Goal: Task Accomplishment & Management: Use online tool/utility

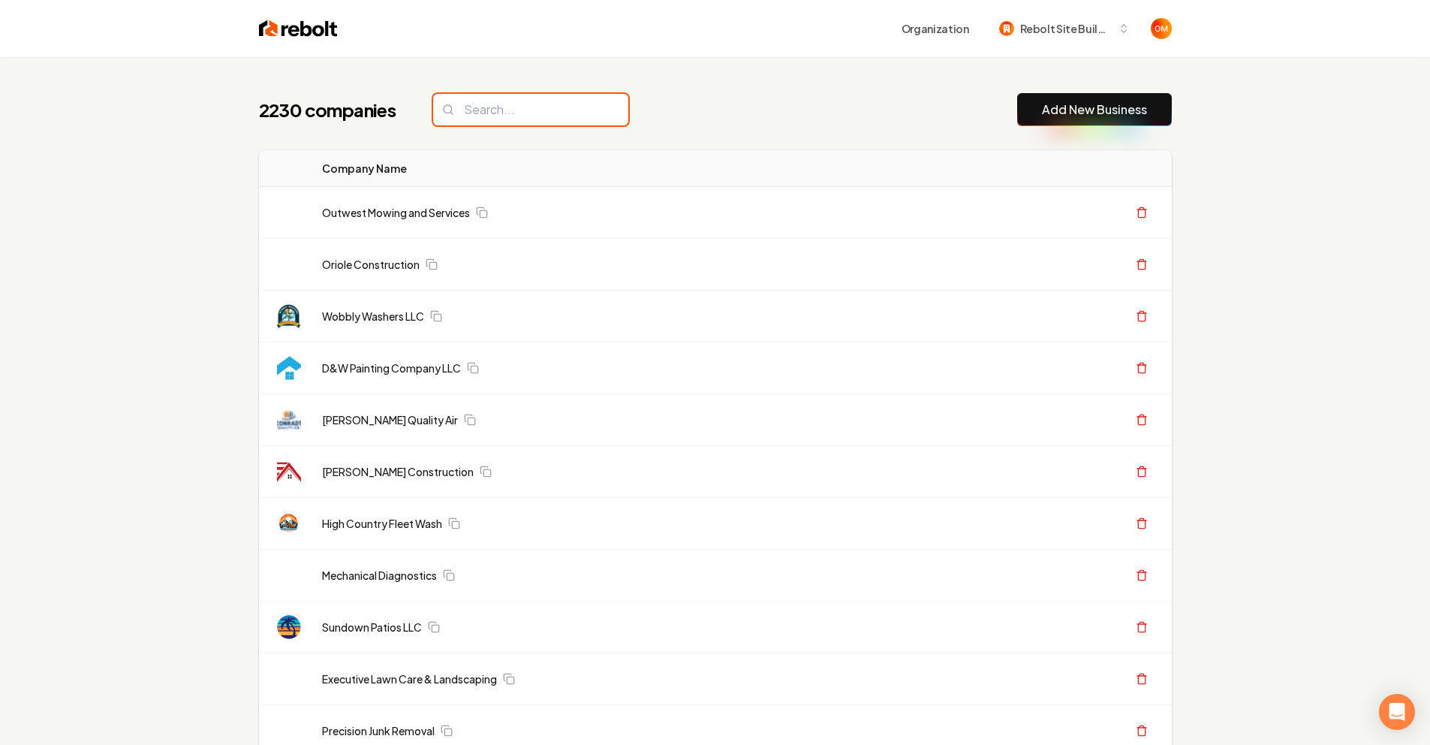
click at [472, 114] on input "search" at bounding box center [530, 110] width 195 height 32
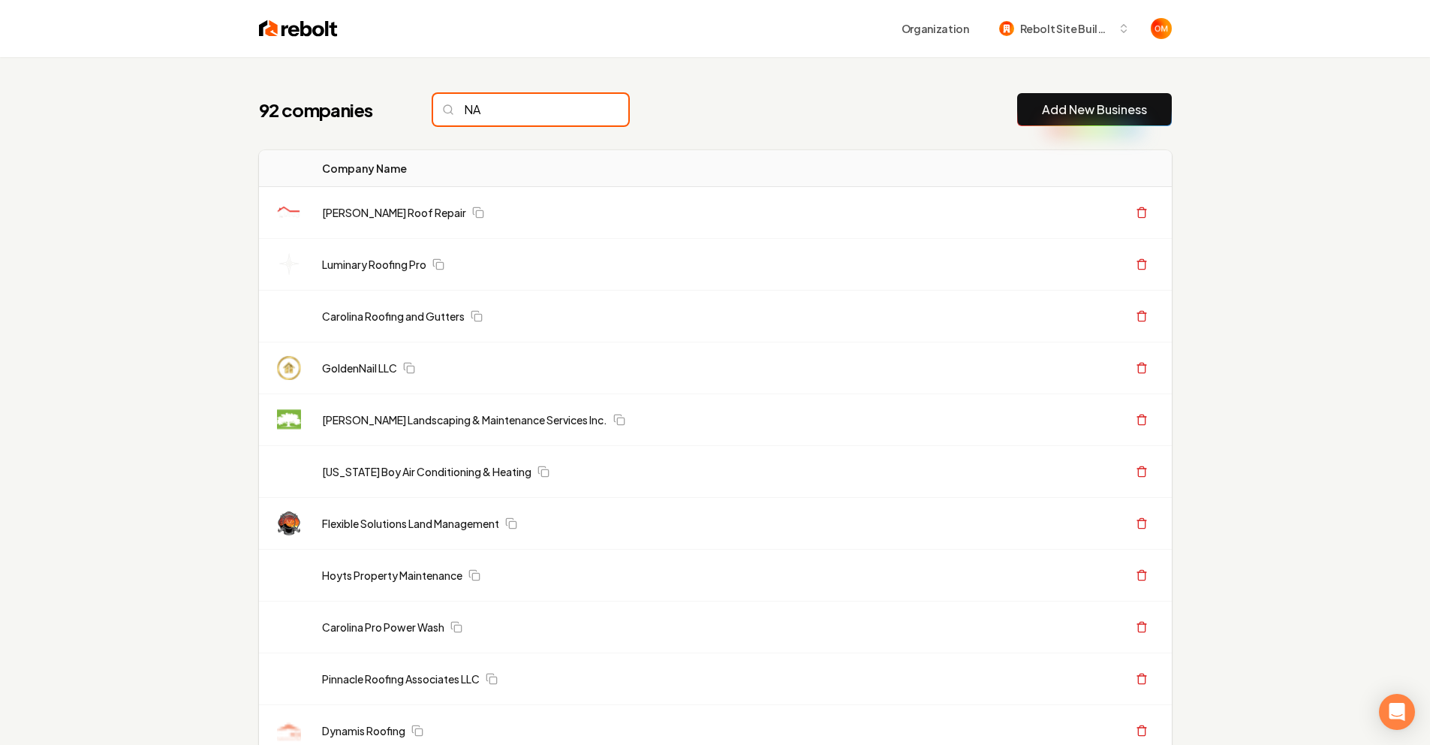
type input "N"
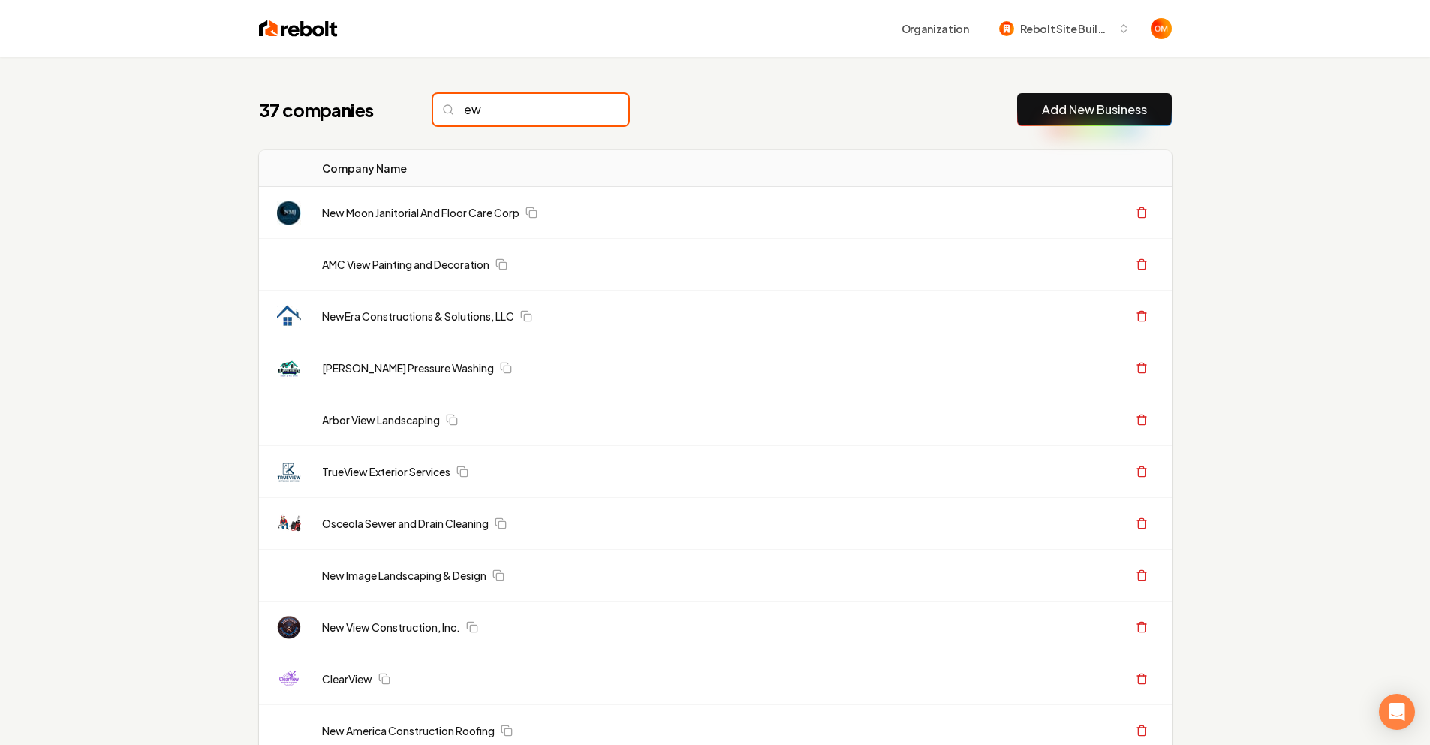
type input "e"
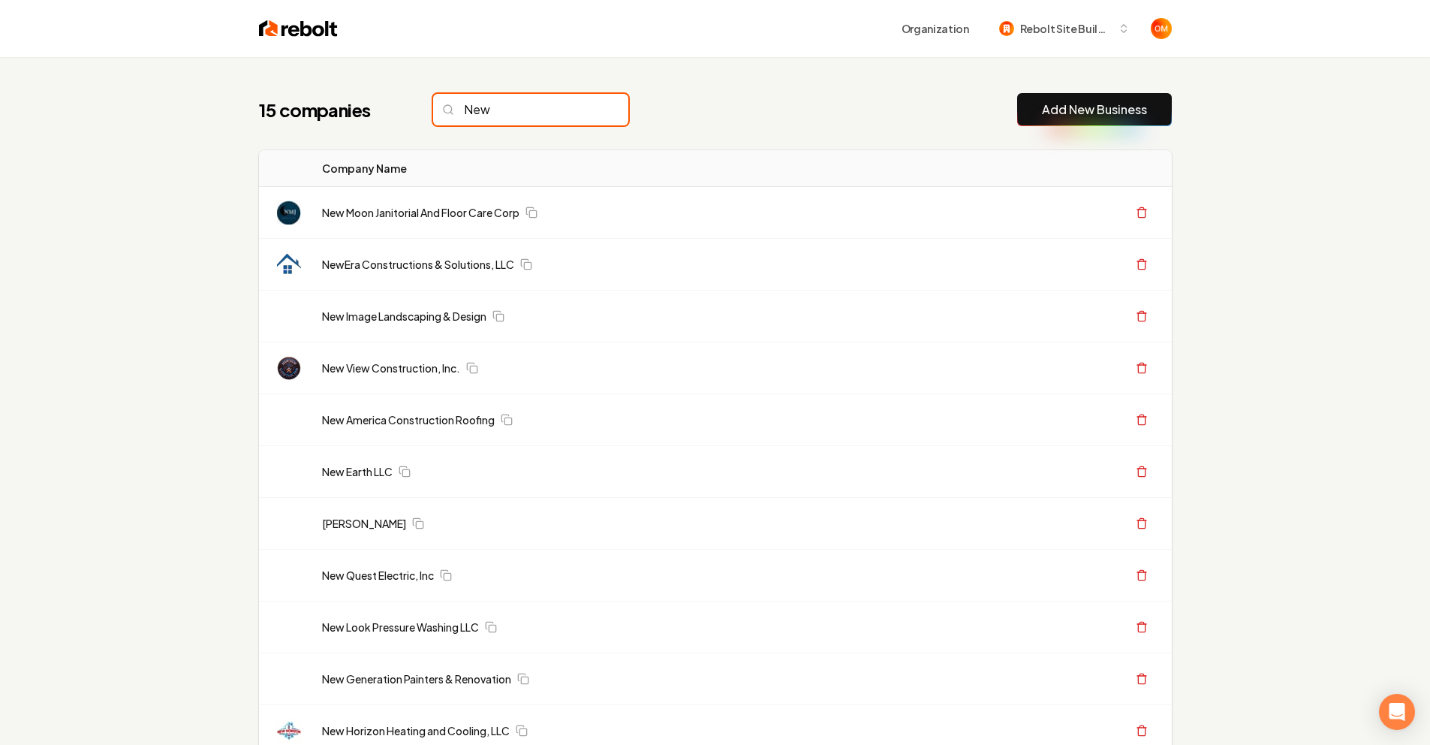
type input "New"
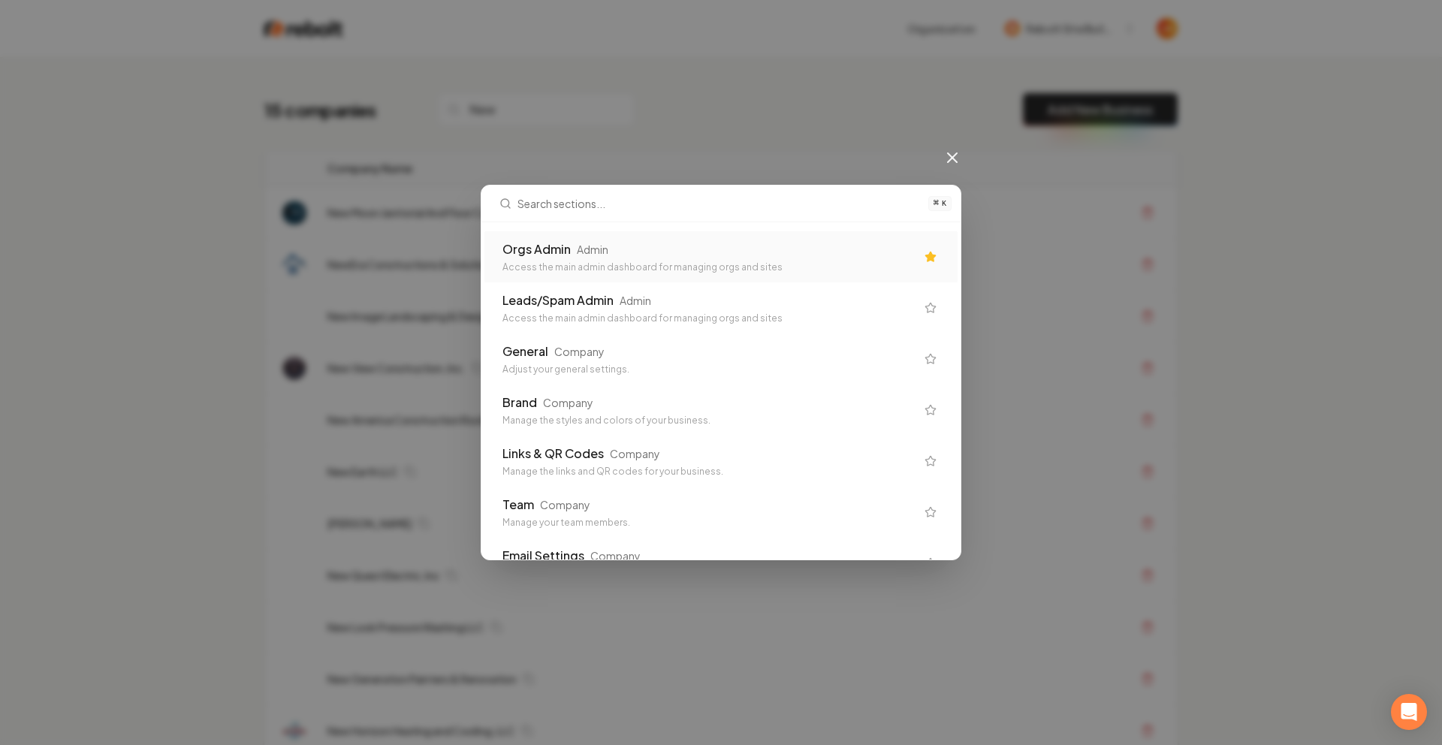
click at [566, 260] on div "Orgs Admin Admin Access the main admin dashboard for managing orgs and sites" at bounding box center [708, 256] width 413 height 33
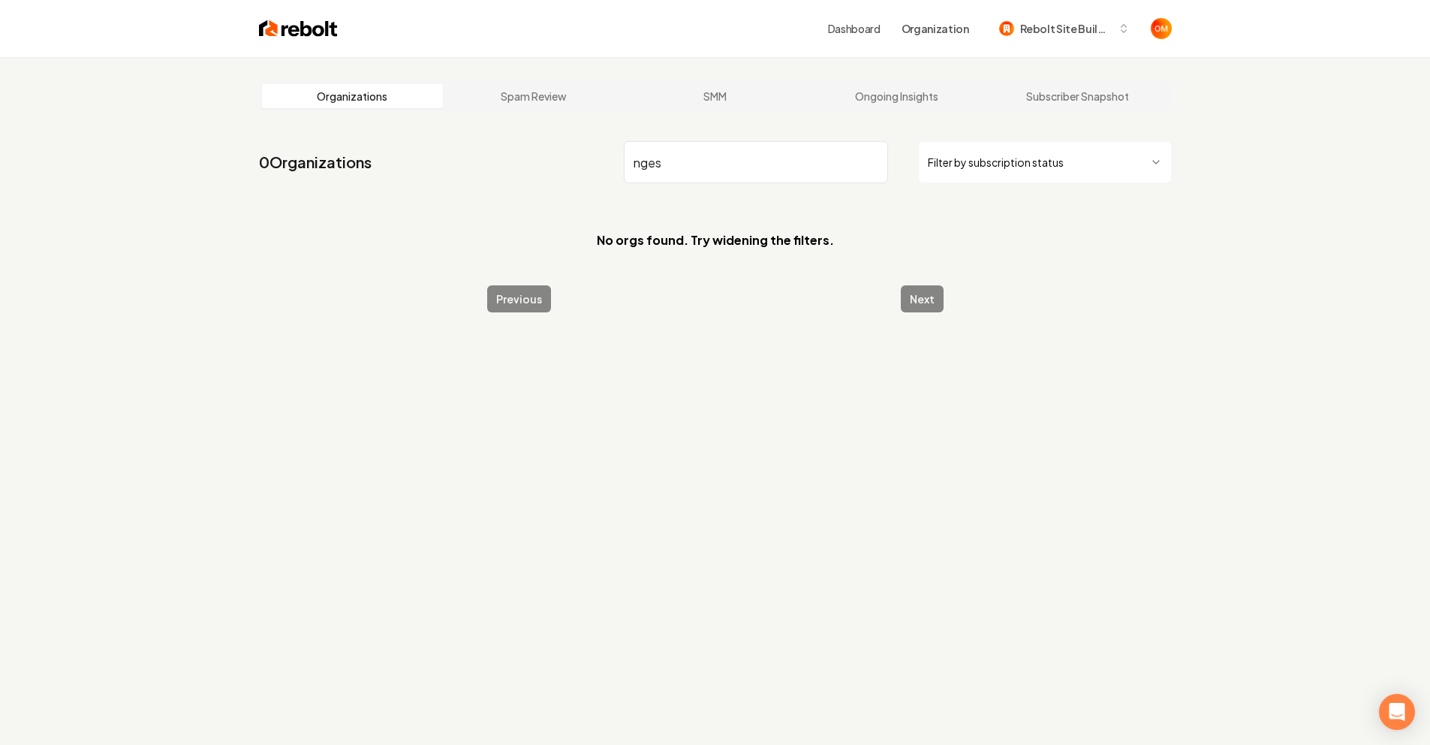
type input "nges"
click at [292, 31] on img at bounding box center [298, 28] width 79 height 21
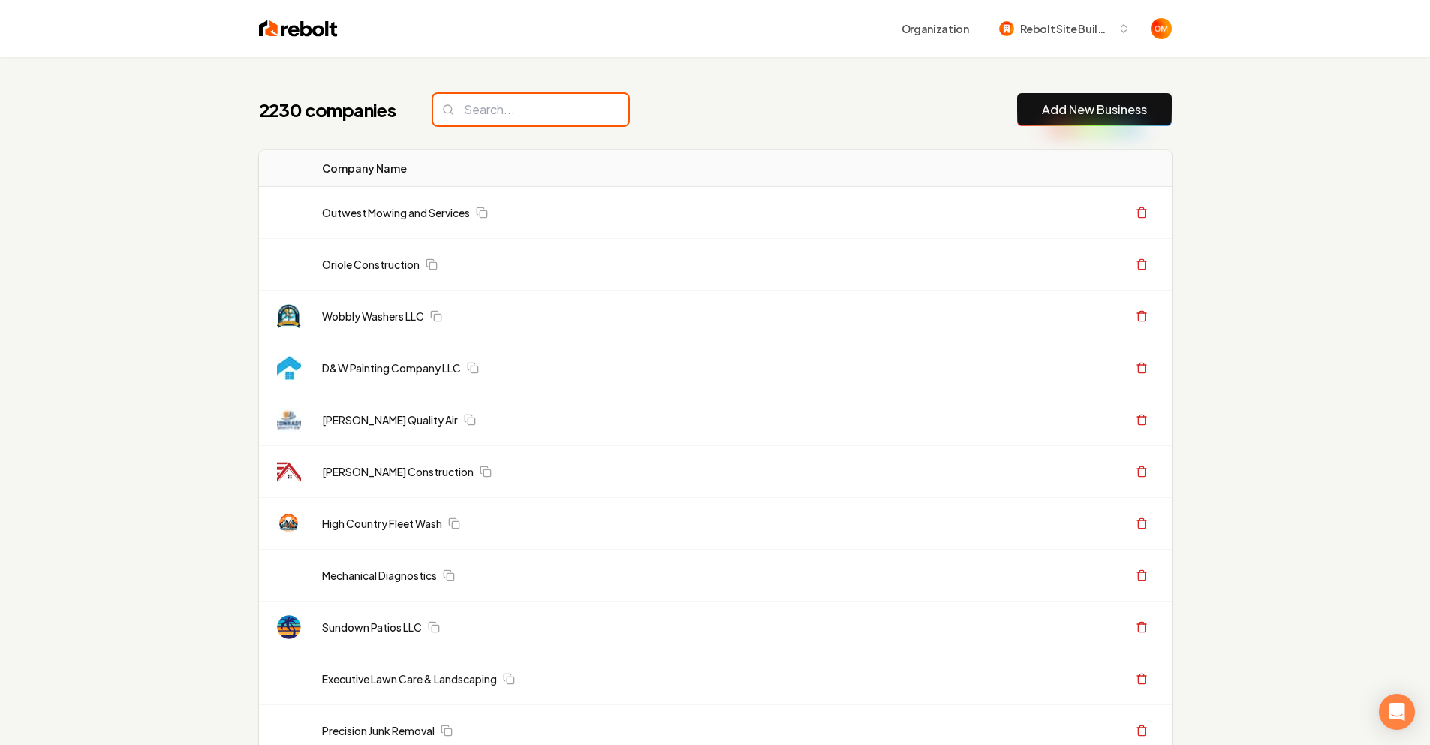
click at [547, 104] on input "search" at bounding box center [530, 110] width 195 height 32
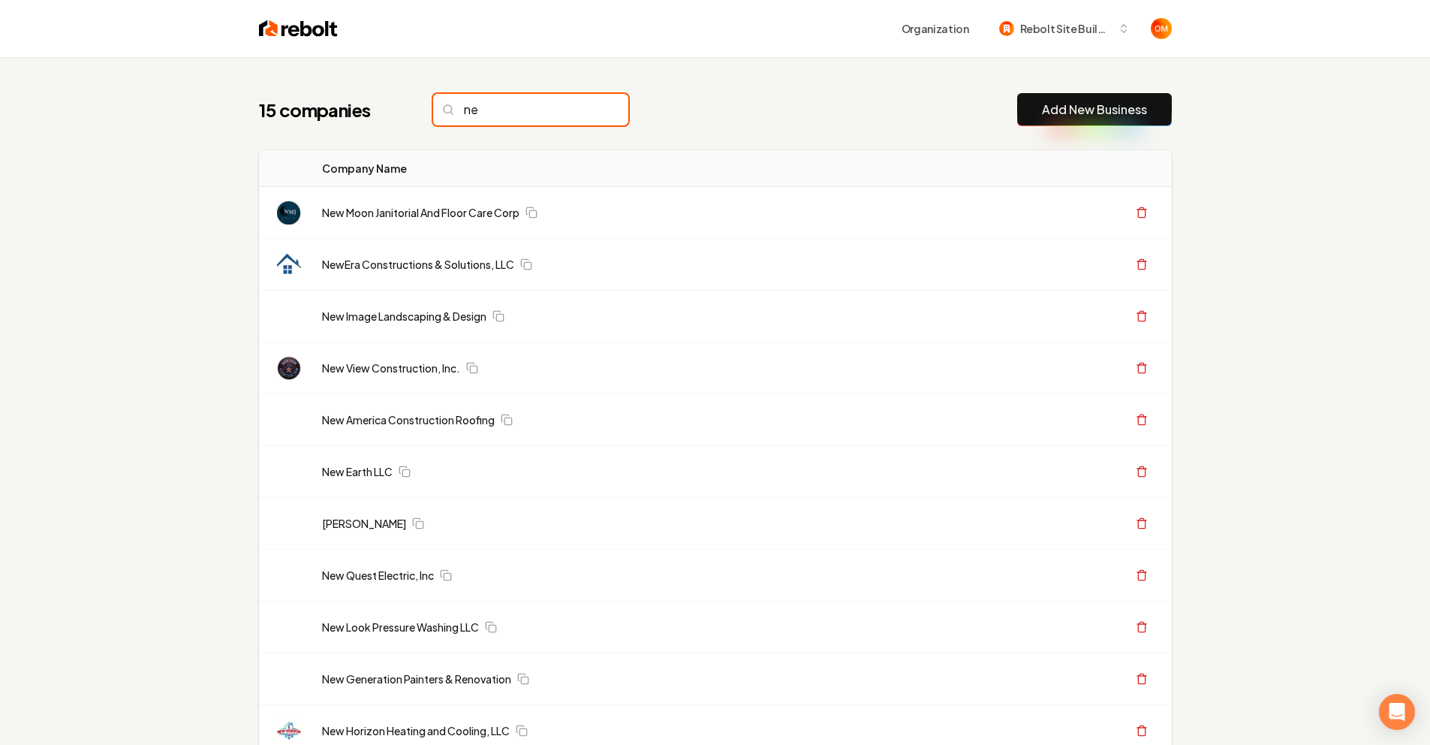
type input "n"
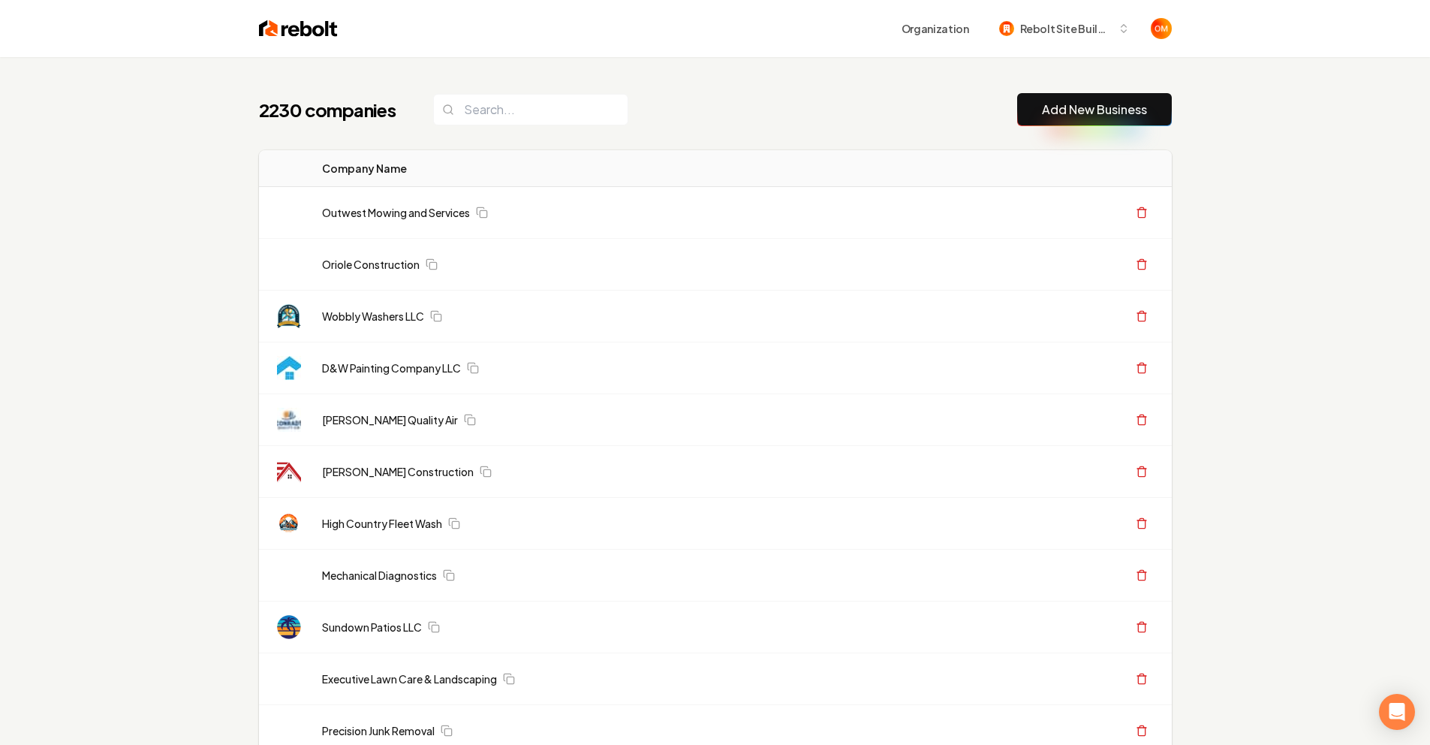
scroll to position [3, 0]
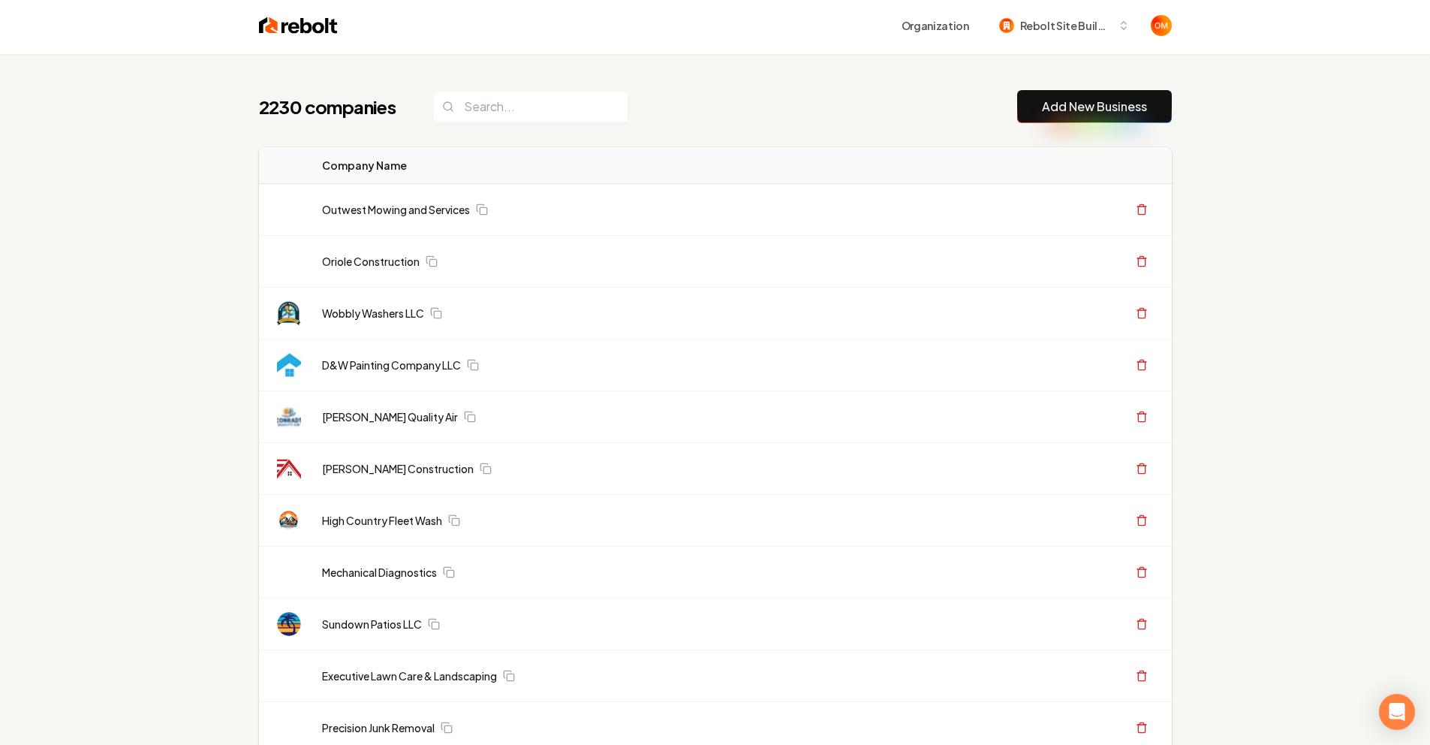
click at [744, 122] on div "2230 companies Add New Business" at bounding box center [715, 106] width 913 height 33
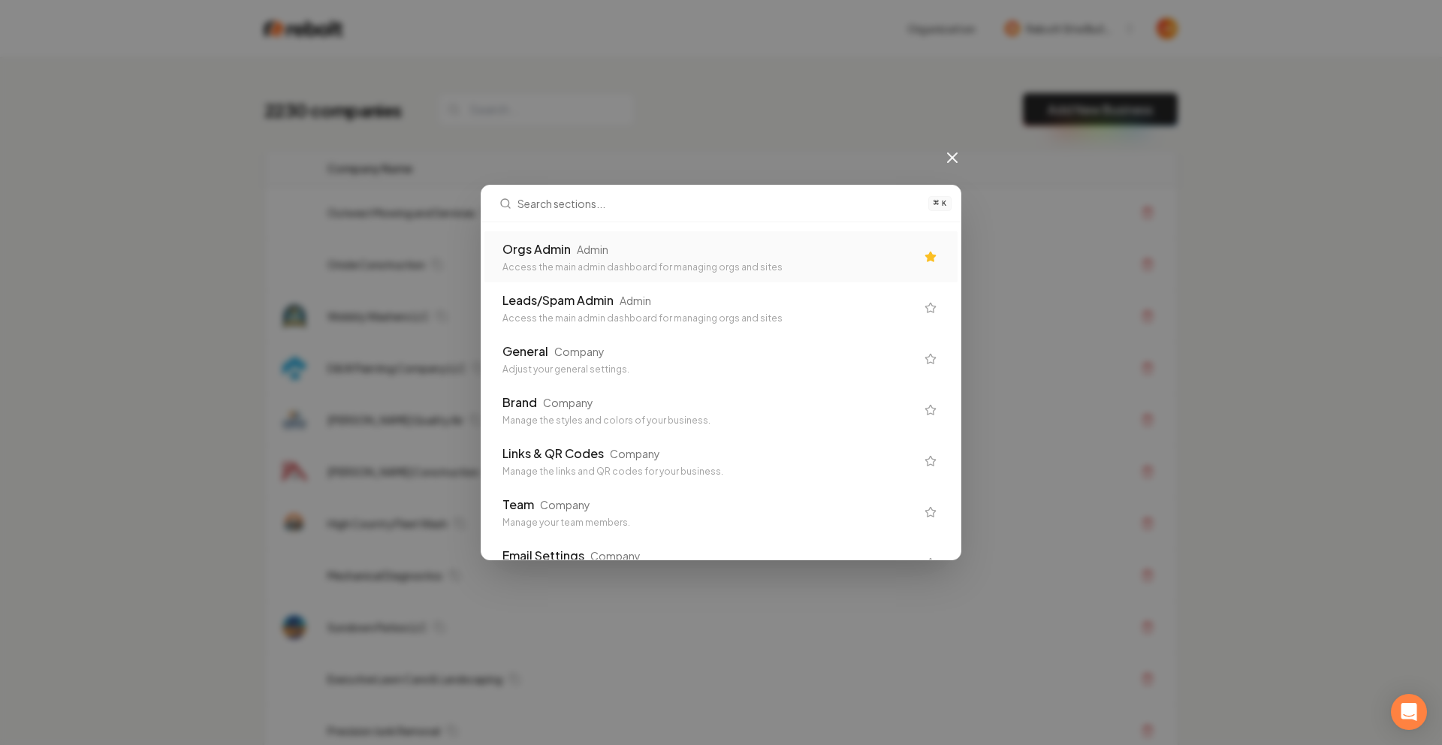
click at [737, 249] on div "Orgs Admin Admin" at bounding box center [708, 249] width 413 height 18
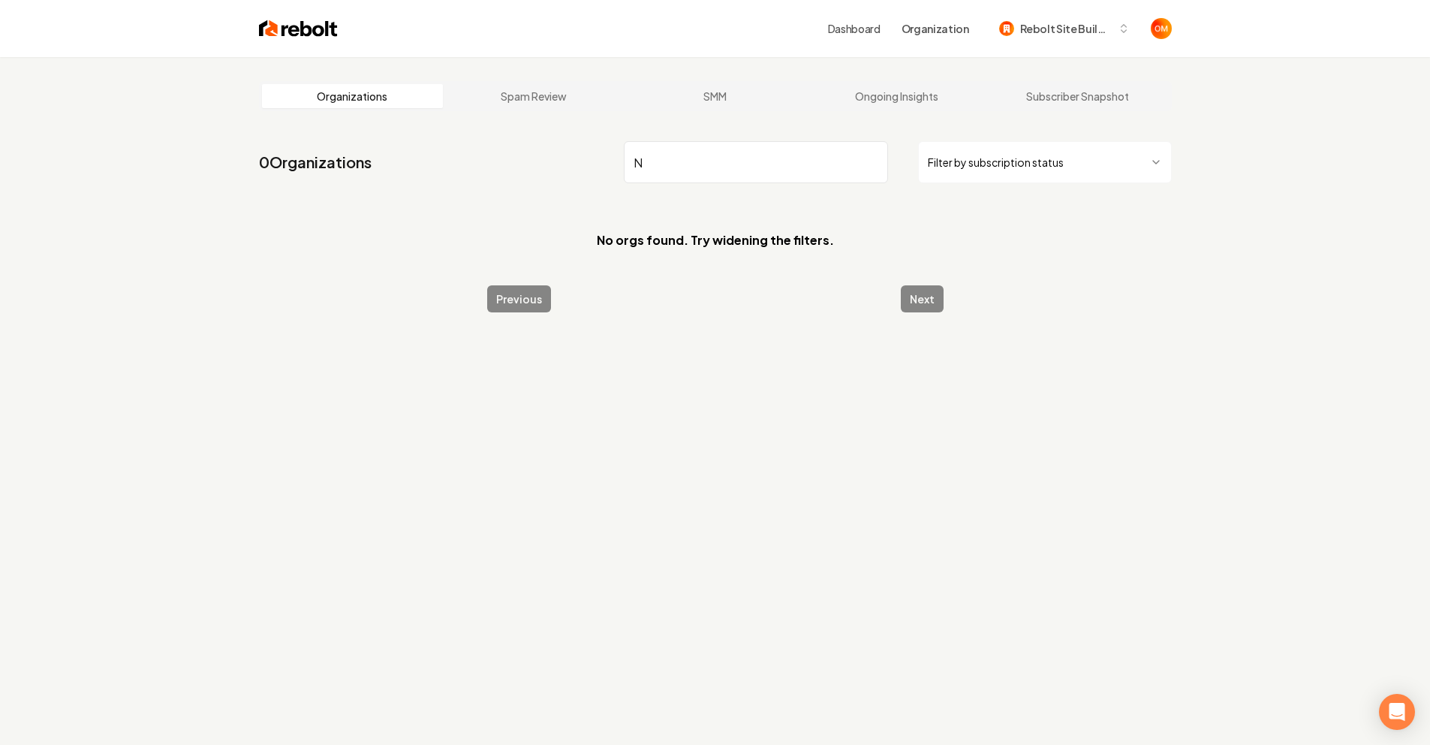
type input "N"
click at [329, 28] on img at bounding box center [298, 28] width 79 height 21
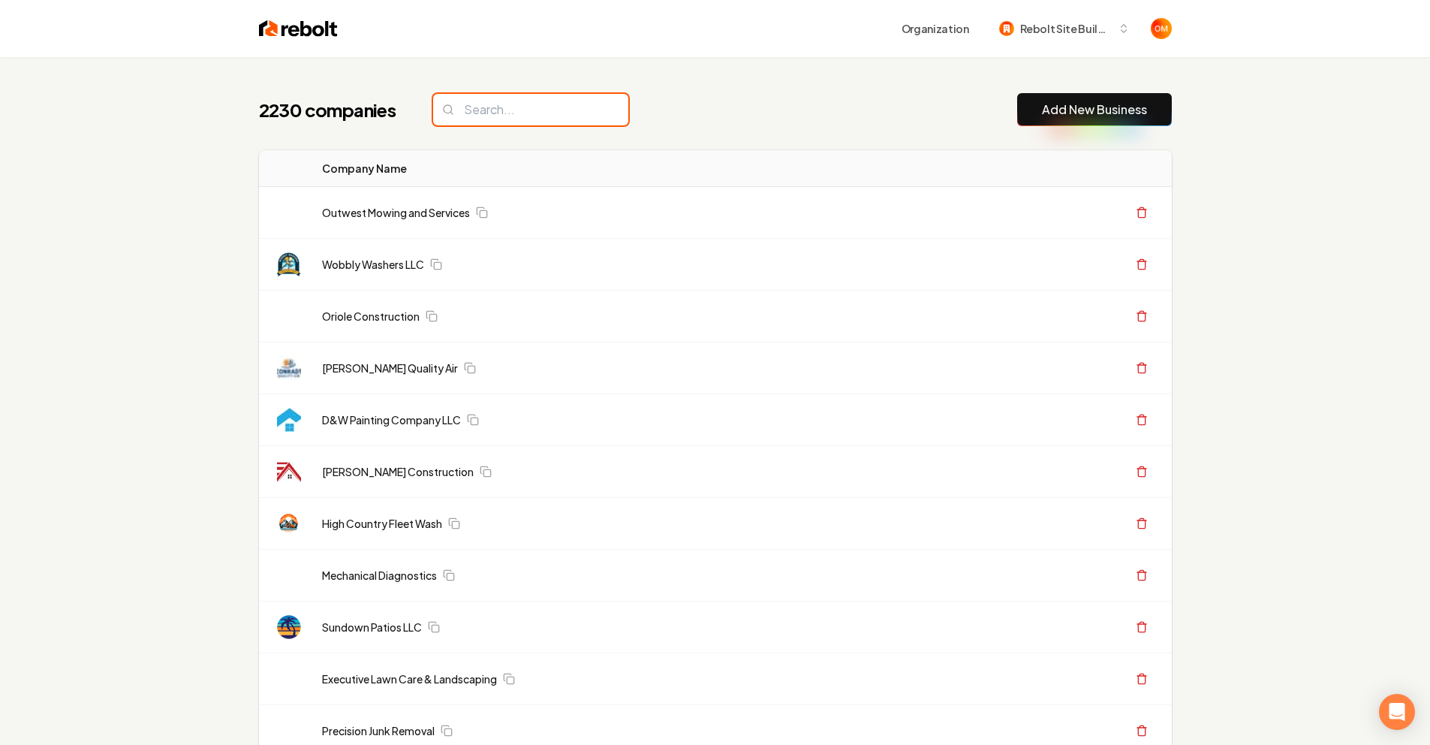
click at [587, 119] on input "search" at bounding box center [530, 110] width 195 height 32
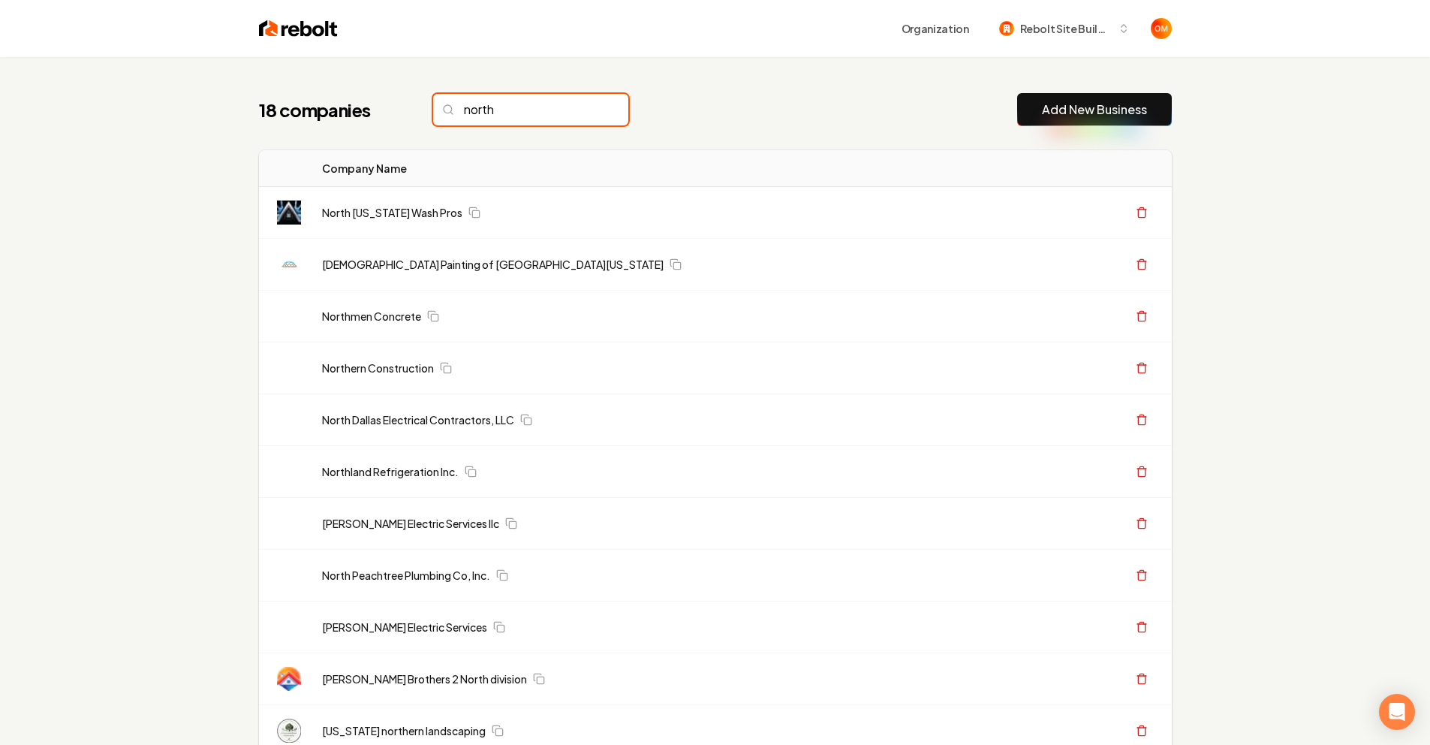
type input "north"
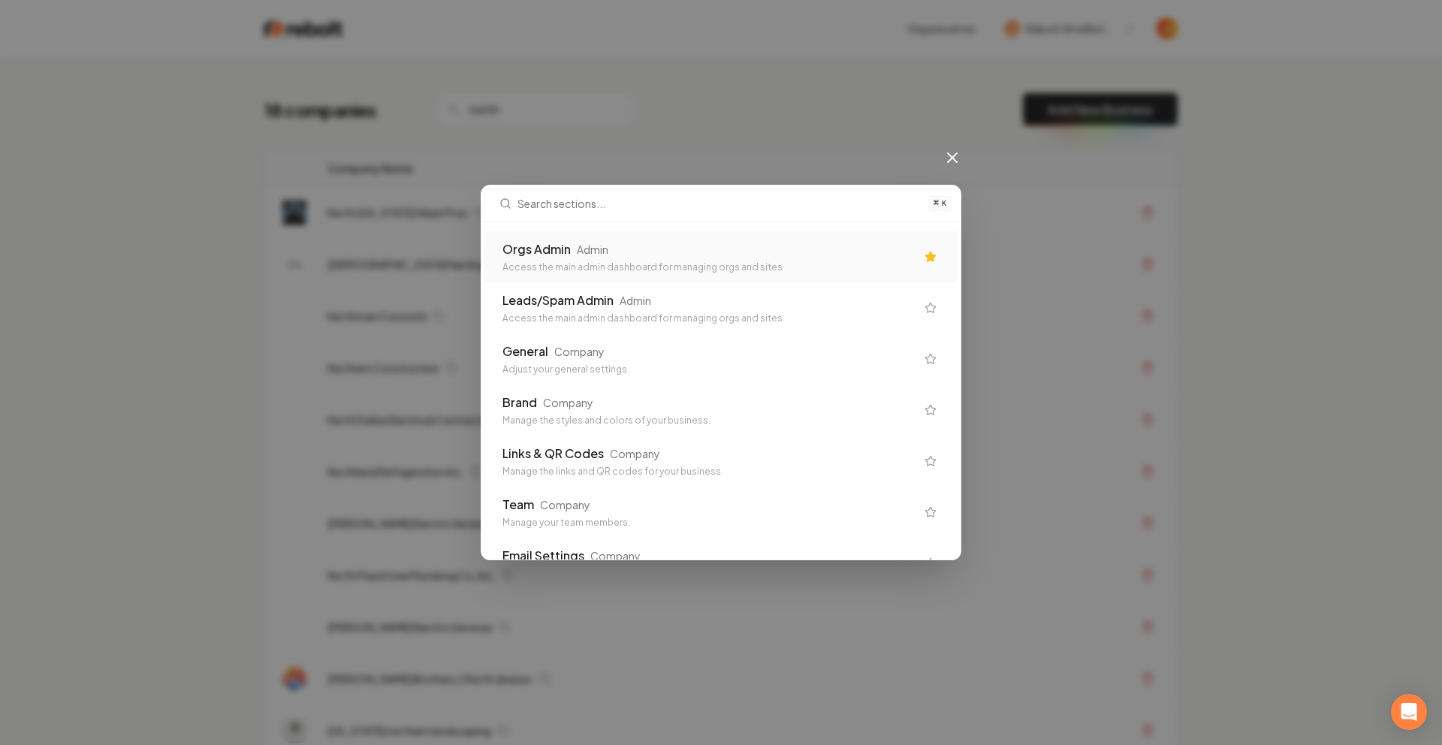
click at [657, 240] on div "Orgs Admin Admin" at bounding box center [708, 249] width 413 height 18
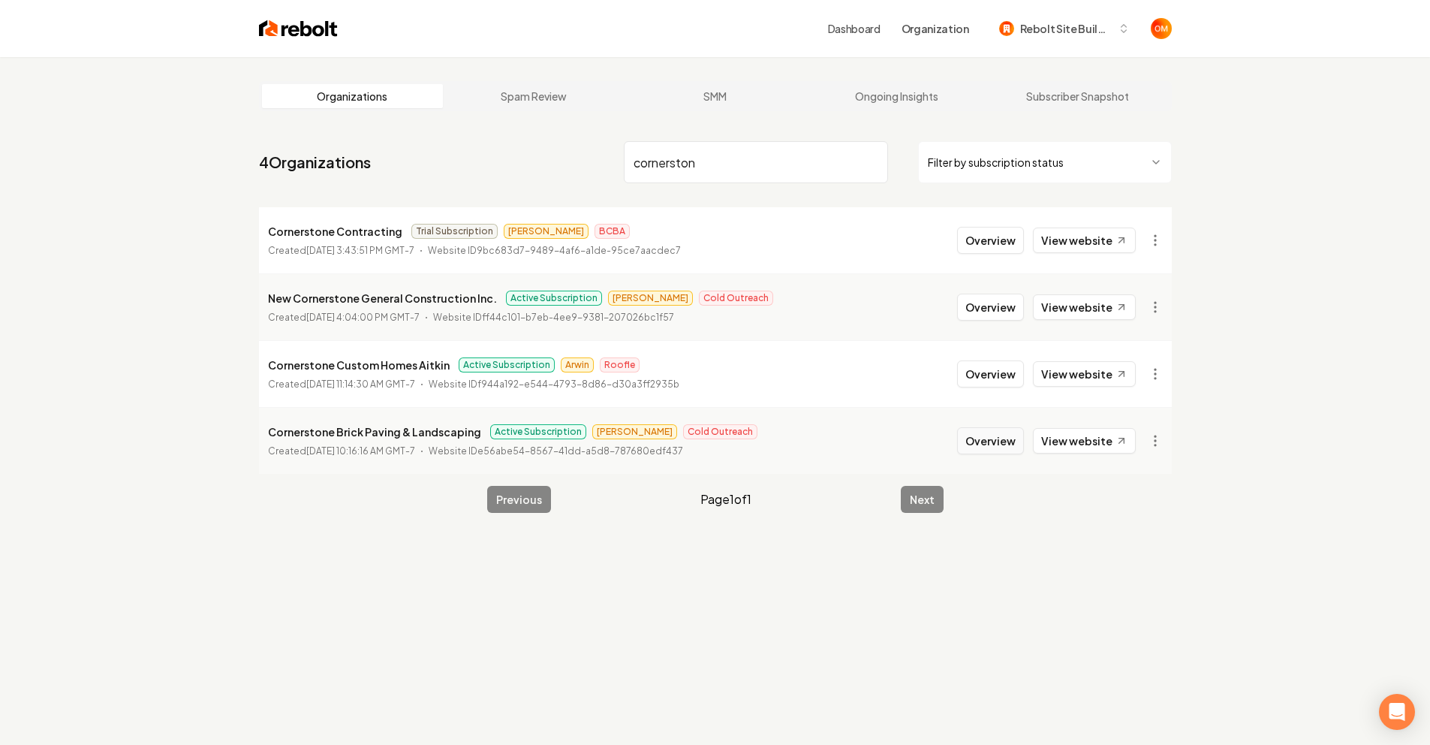
type input "cornerston"
click at [1002, 431] on button "Overview" at bounding box center [990, 440] width 67 height 27
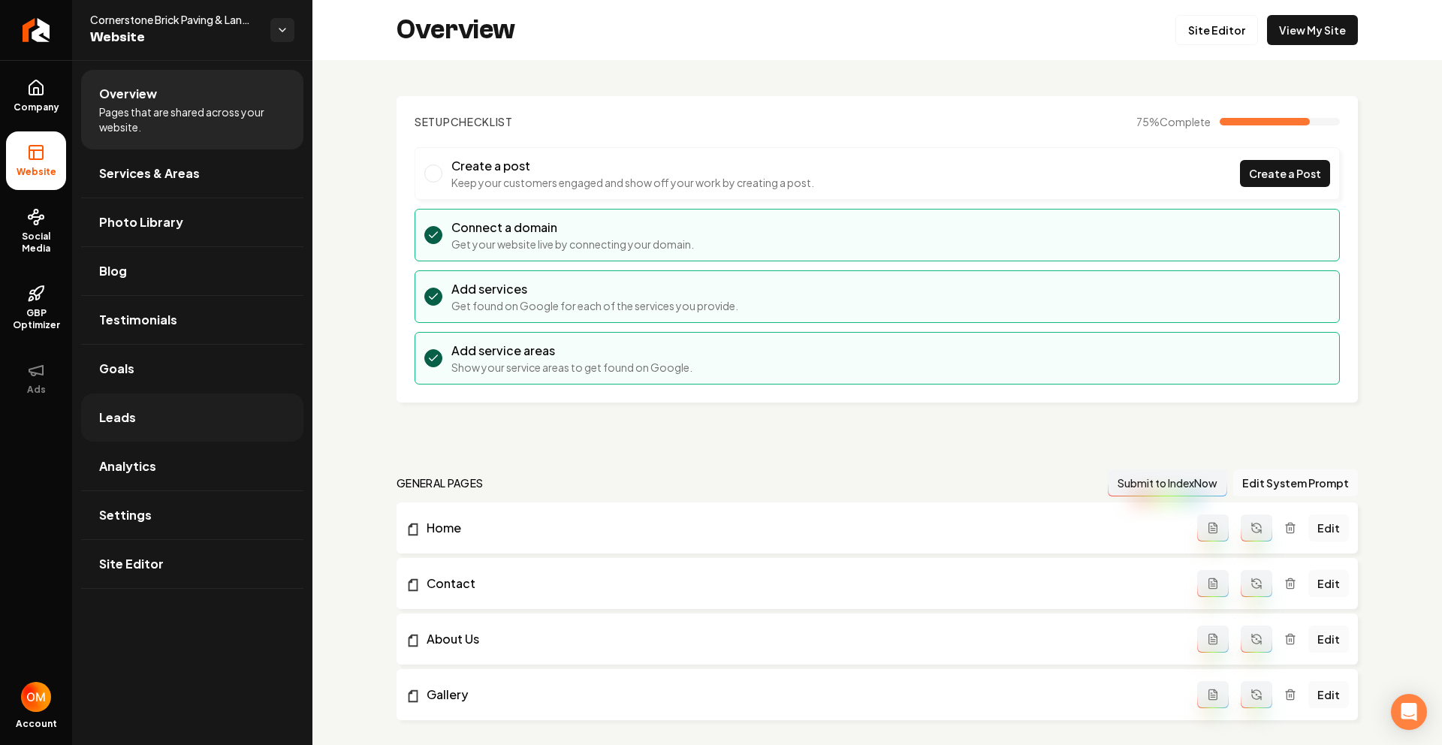
click at [179, 414] on link "Leads" at bounding box center [192, 417] width 222 height 48
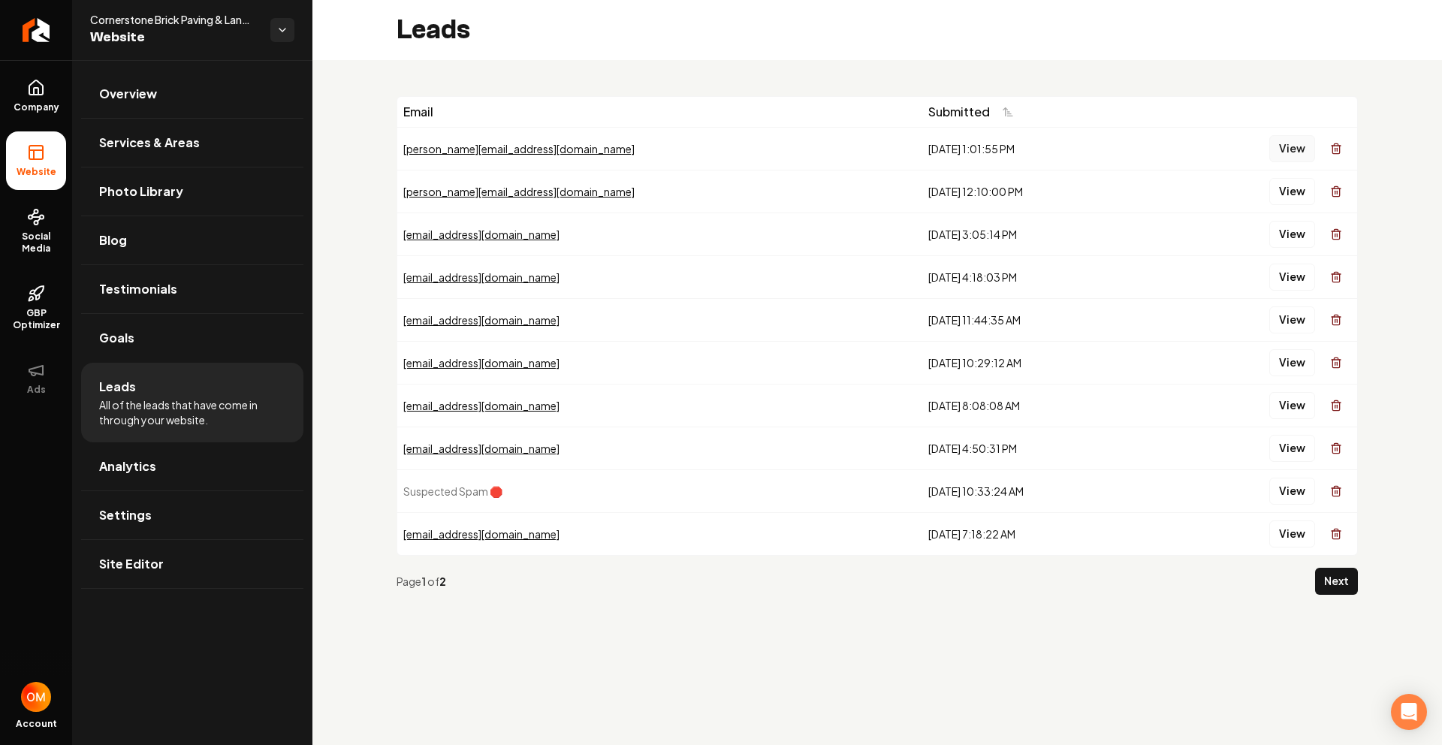
click at [1280, 151] on button "View" at bounding box center [1292, 148] width 46 height 27
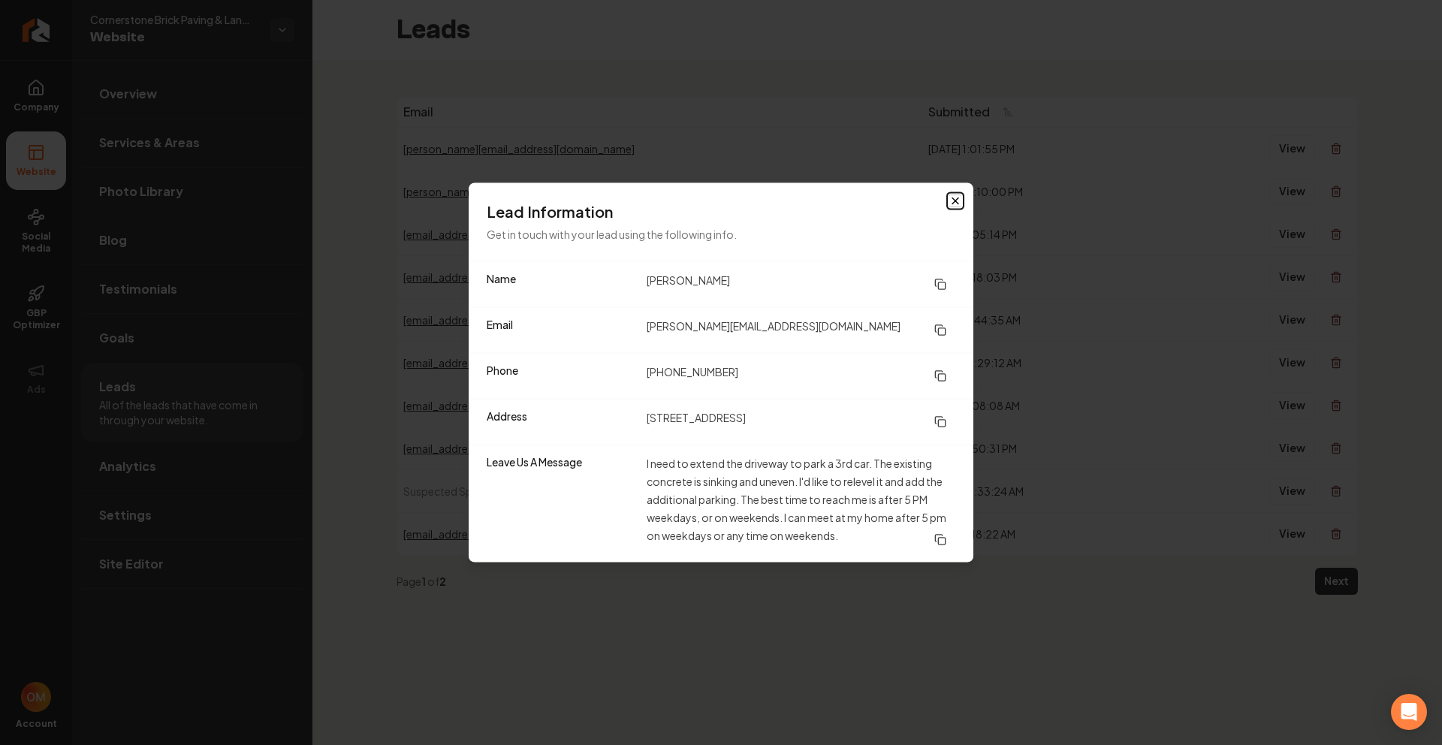
click at [957, 200] on icon "button" at bounding box center [955, 201] width 12 height 12
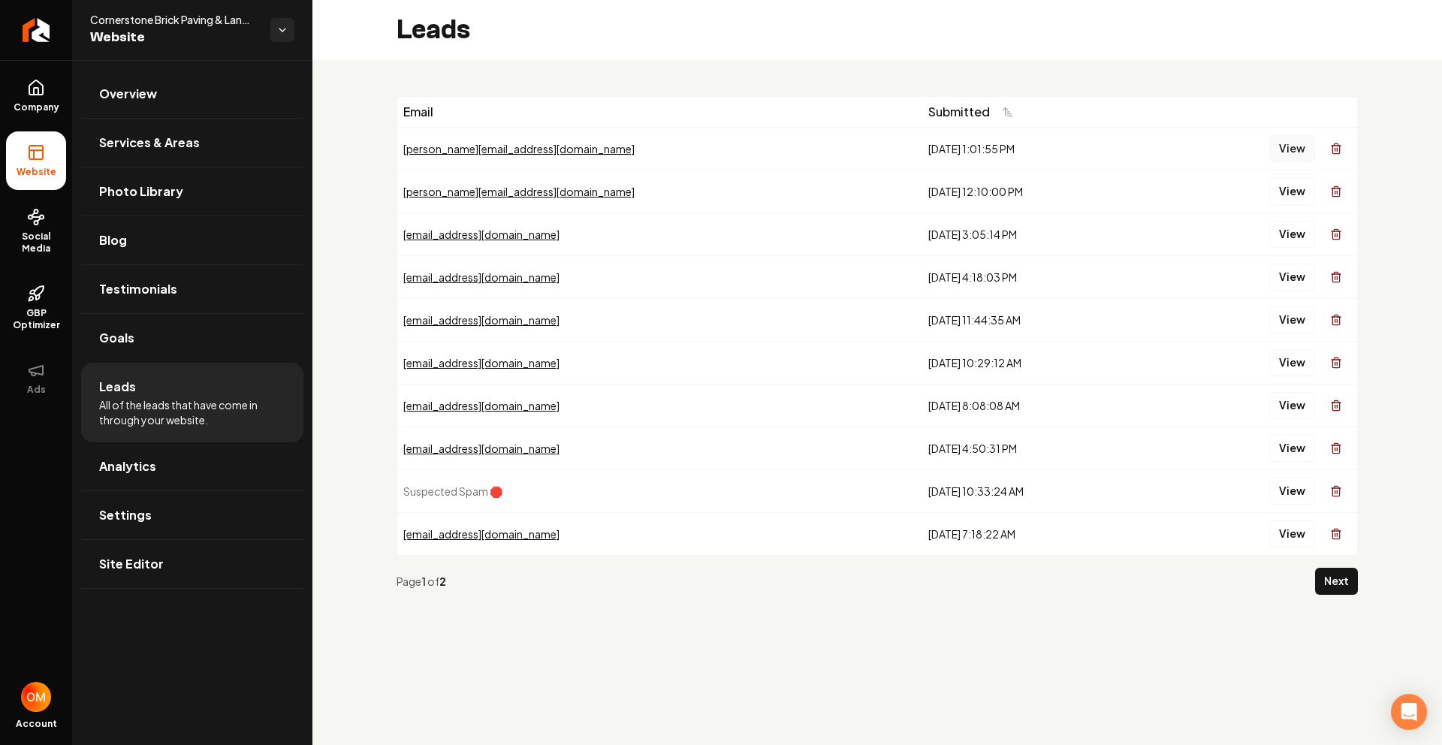
click at [1284, 149] on button "View" at bounding box center [1292, 148] width 46 height 27
click at [31, 41] on link "Return to dashboard" at bounding box center [36, 30] width 72 height 60
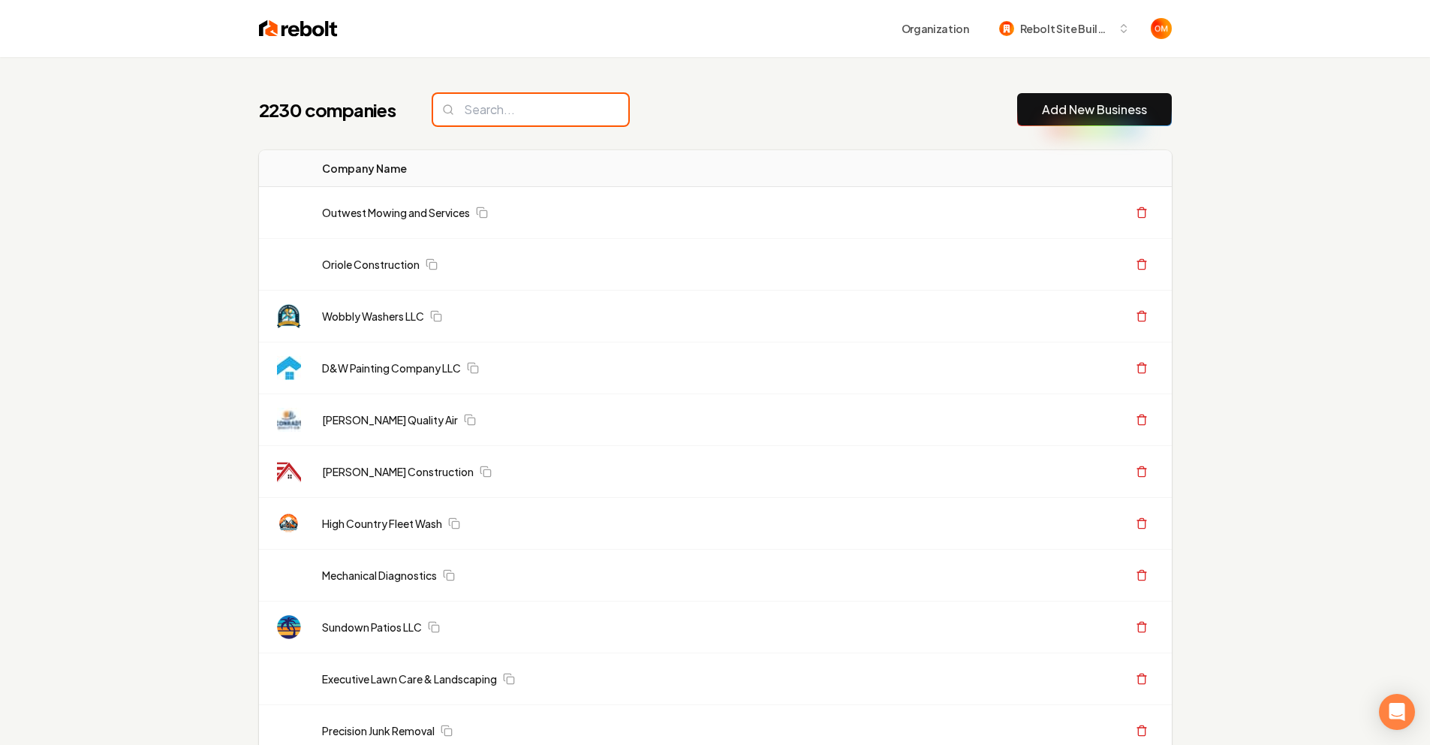
click at [537, 110] on input "search" at bounding box center [530, 110] width 195 height 32
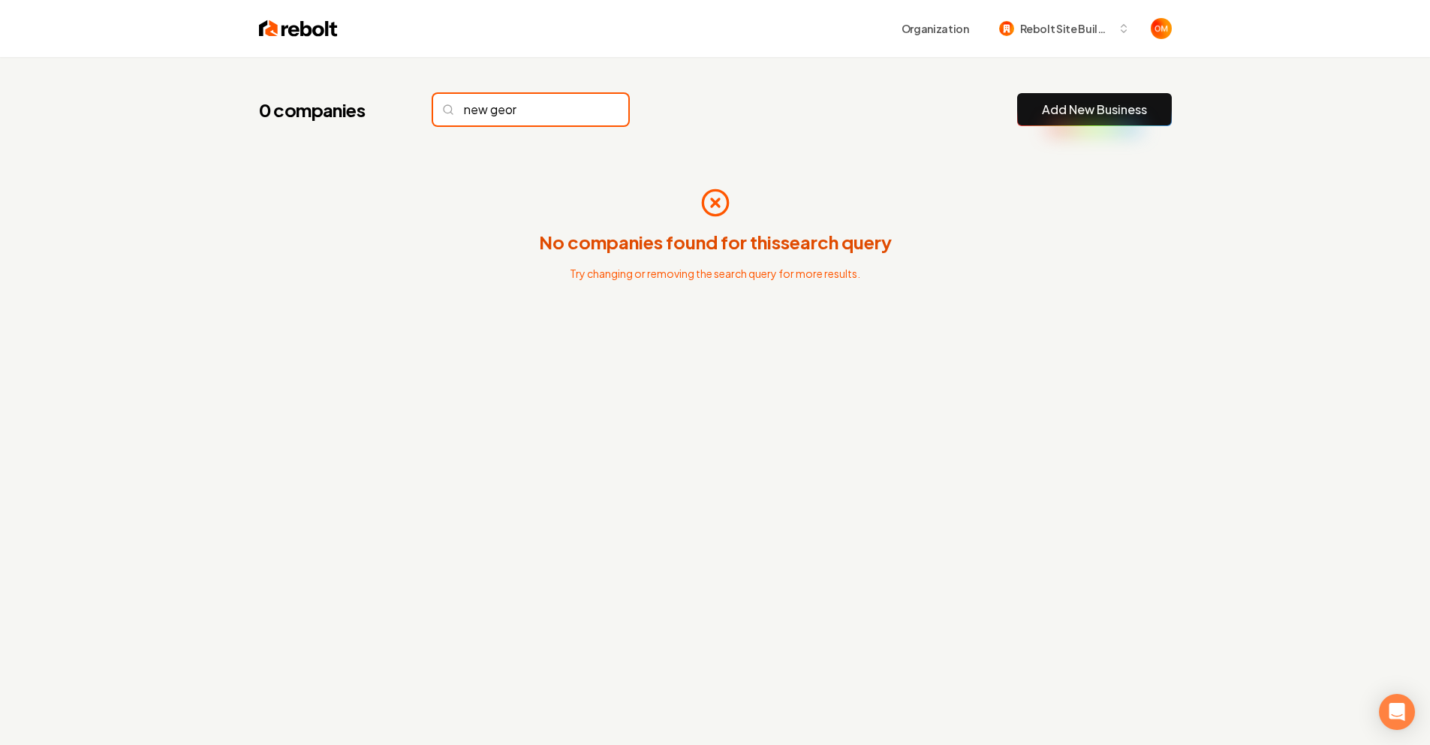
type input "new geor"
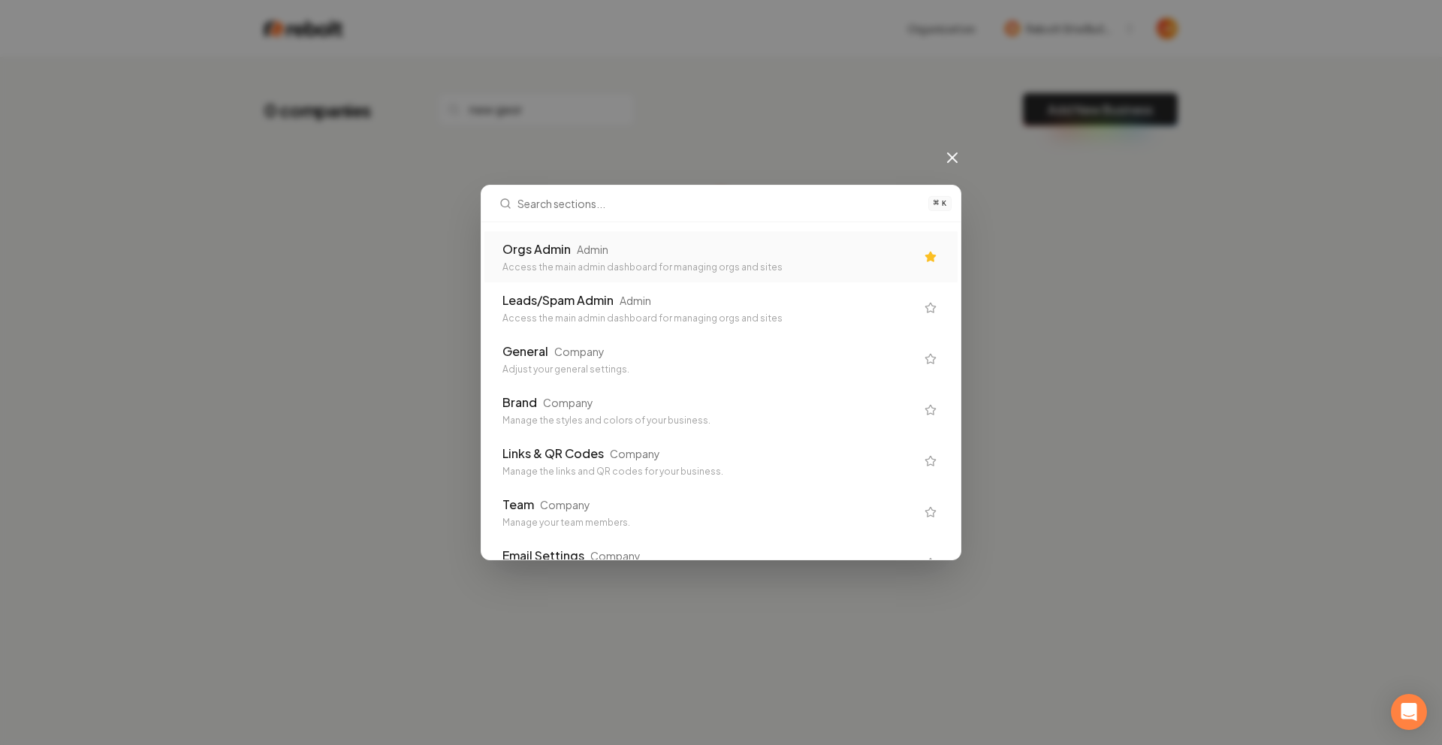
click at [631, 267] on div "Access the main admin dashboard for managing orgs and sites" at bounding box center [708, 267] width 413 height 12
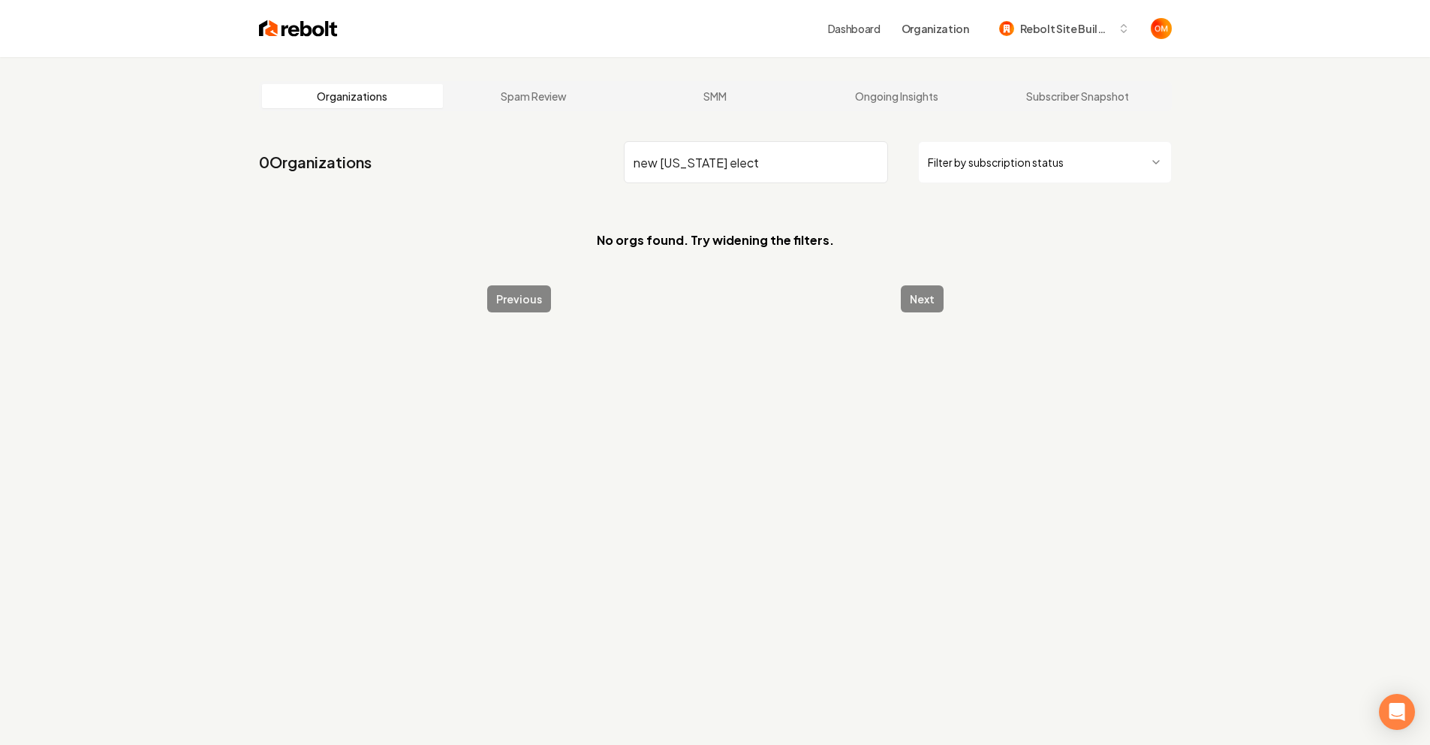
type input "new [US_STATE] elect"
click at [312, 18] on img at bounding box center [298, 28] width 79 height 21
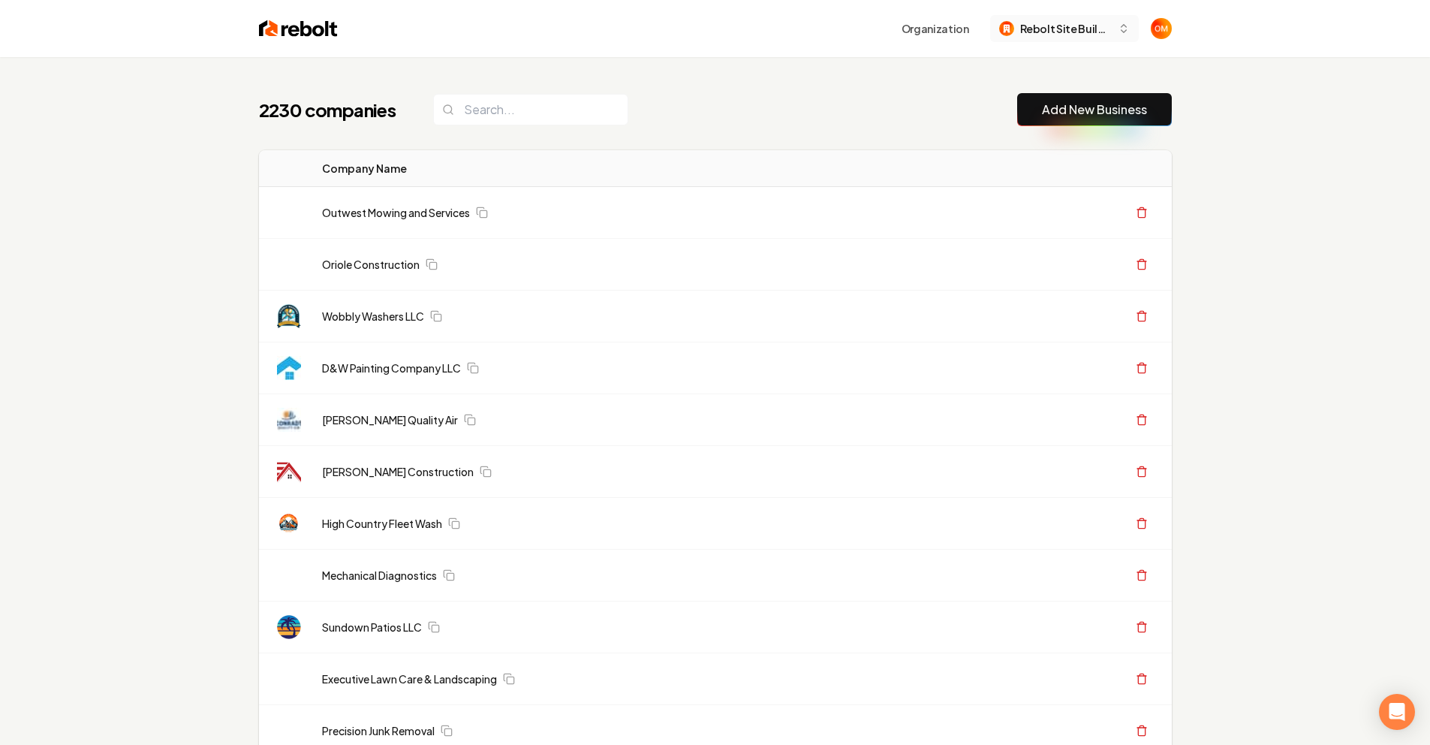
click at [1092, 35] on span "Rebolt Site Builder" at bounding box center [1066, 29] width 92 height 16
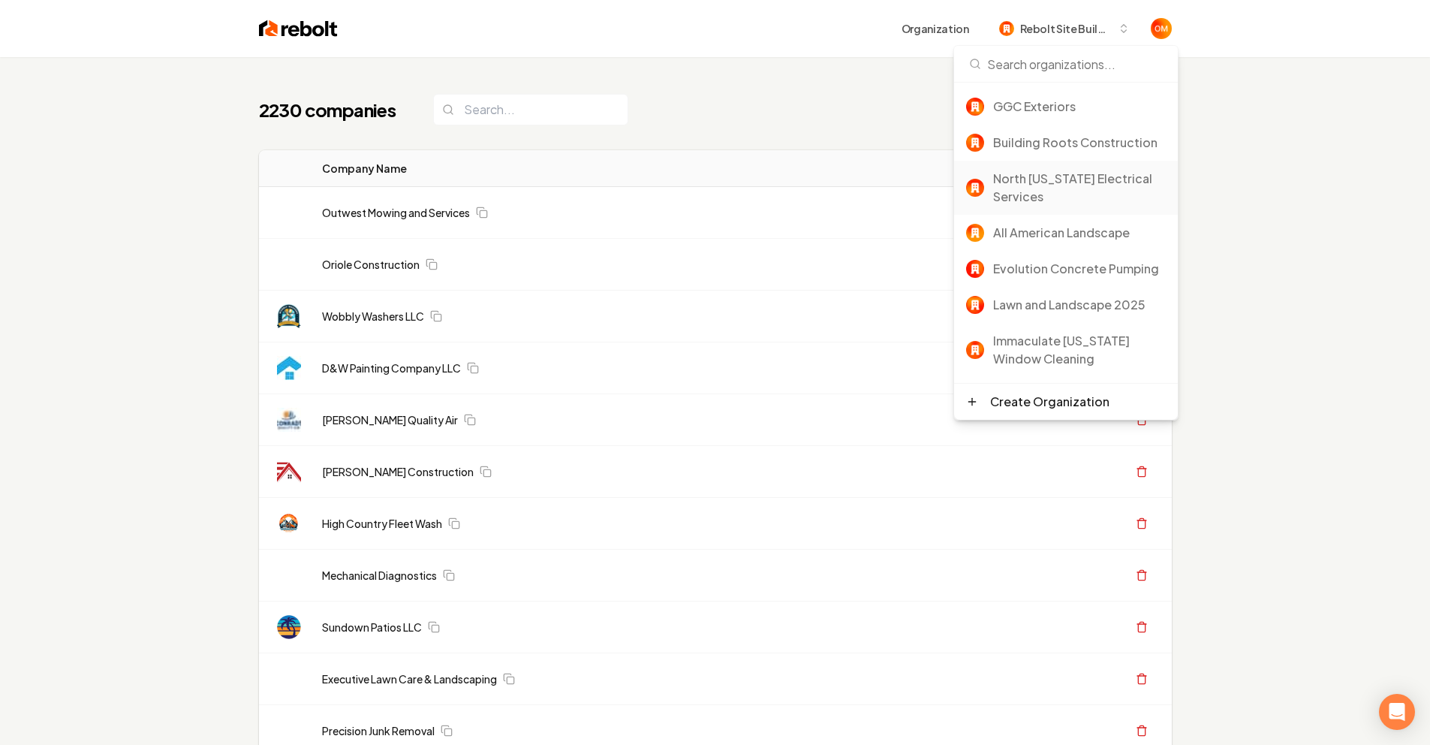
click at [1058, 181] on div "North [US_STATE] Electrical Services" at bounding box center [1079, 188] width 173 height 36
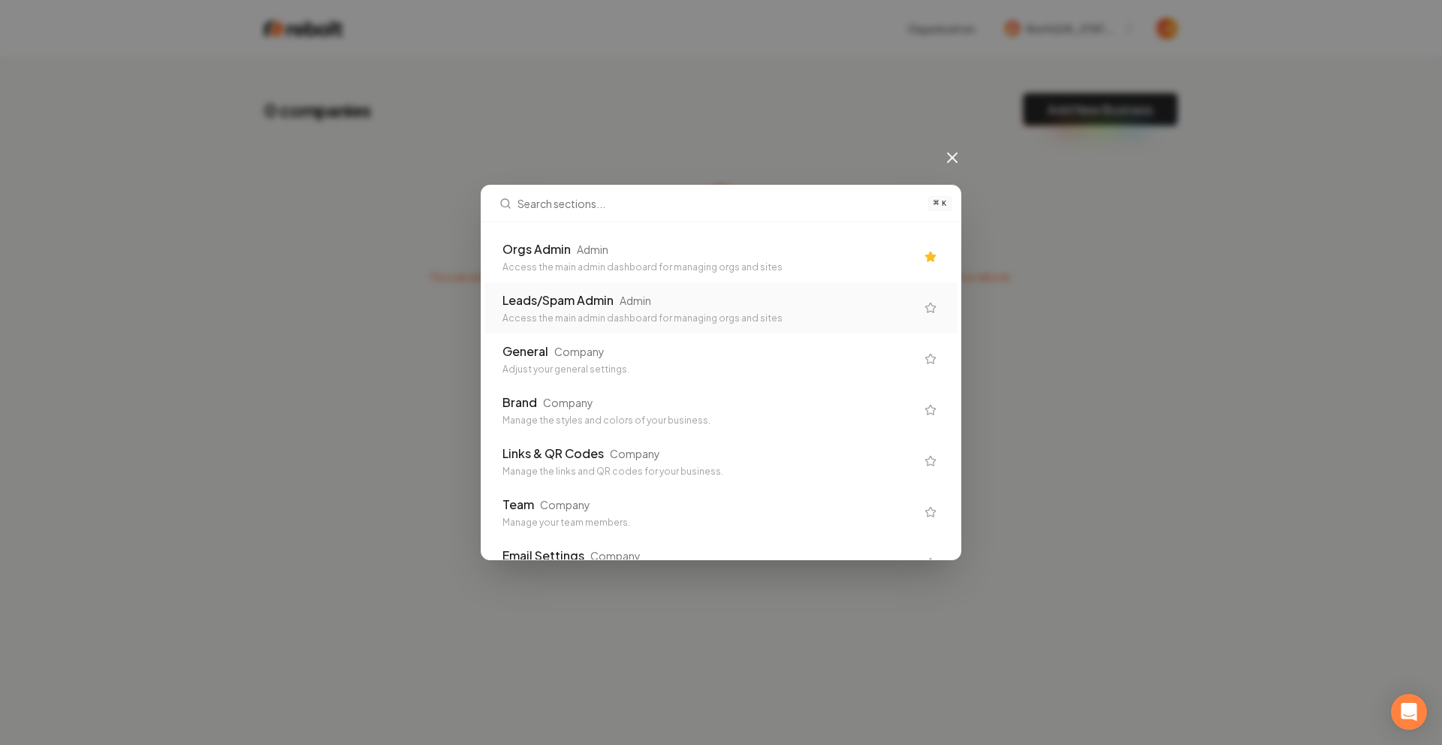
click at [595, 275] on div "Orgs Admin Admin Access the main admin dashboard for managing orgs and sites" at bounding box center [720, 256] width 473 height 51
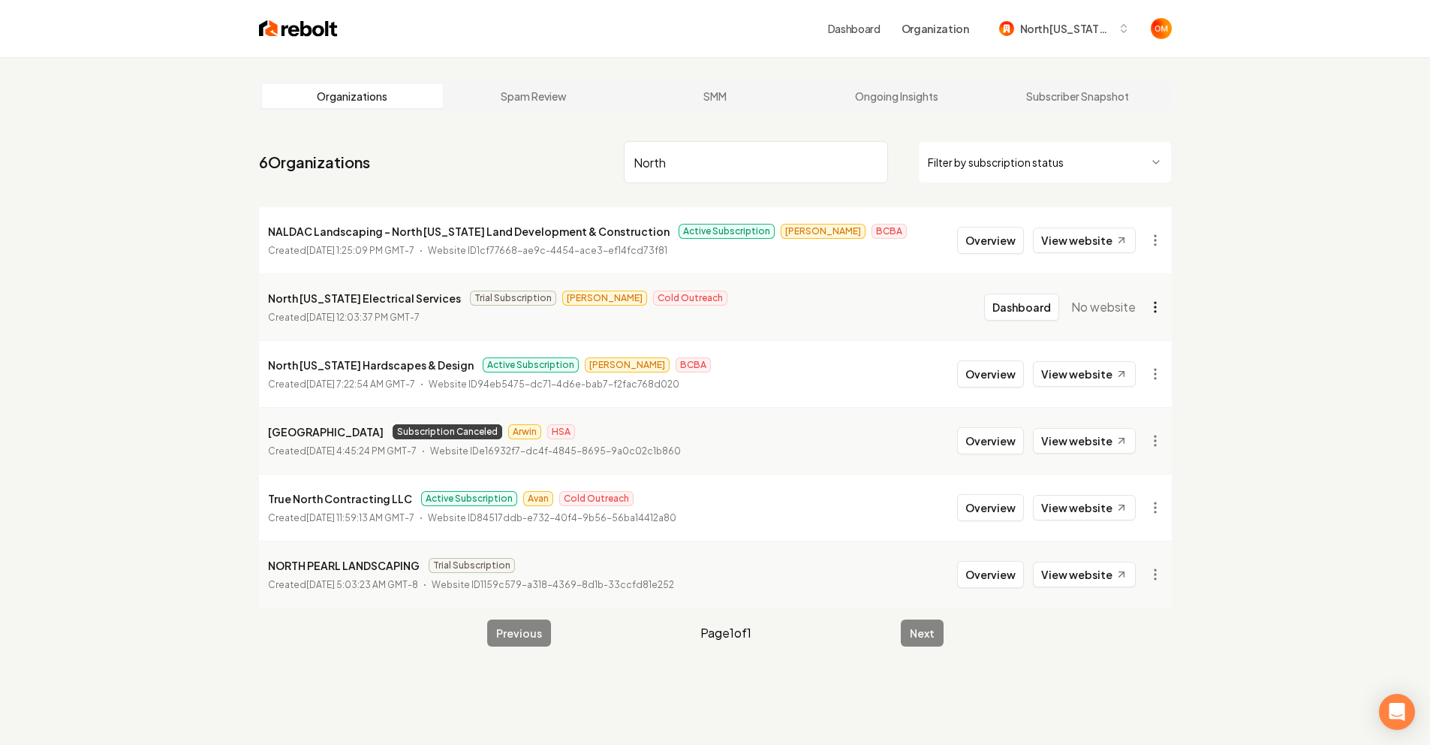
type input "North"
click at [1155, 318] on html "Dashboard Organization North Georgia Electrical Services Organizations Spam Rev…" at bounding box center [715, 372] width 1430 height 745
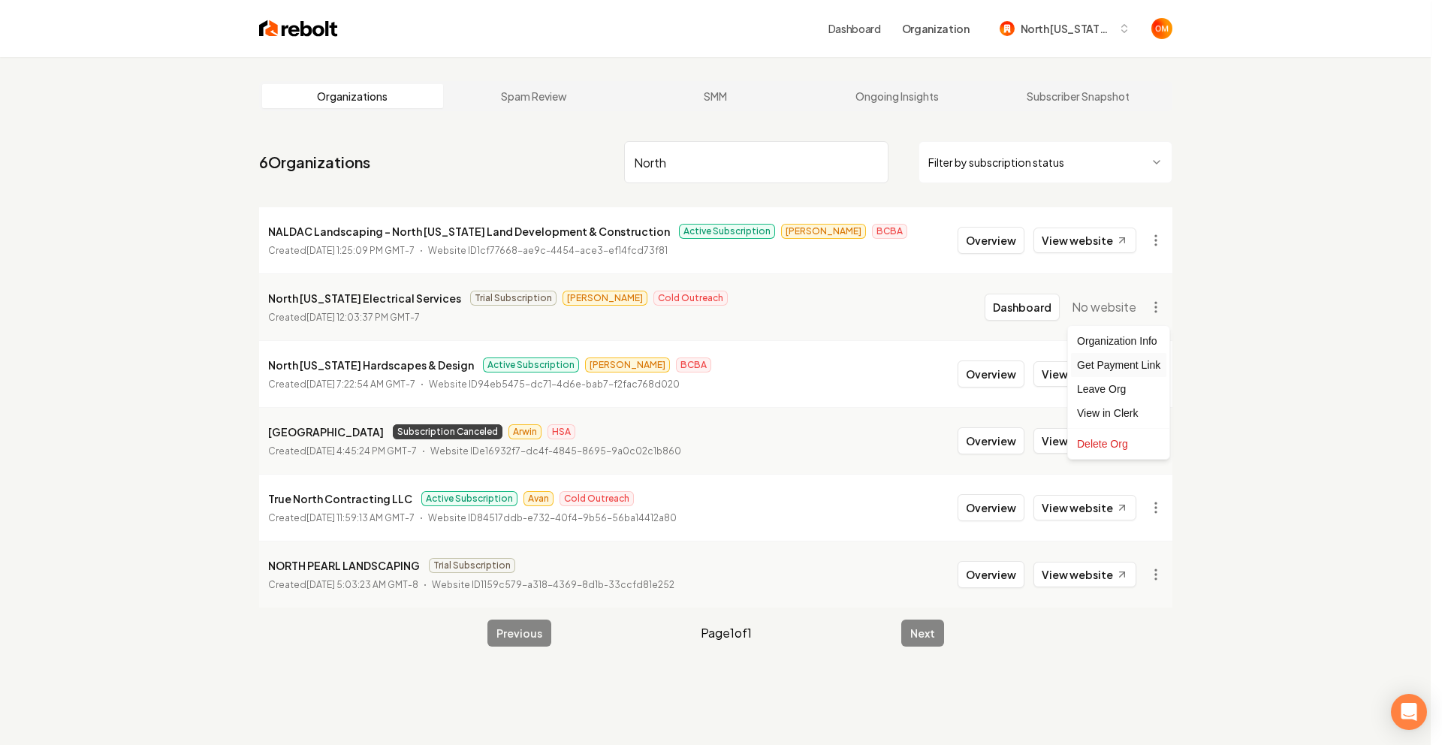
click at [1134, 362] on div "Get Payment Link" at bounding box center [1118, 365] width 95 height 24
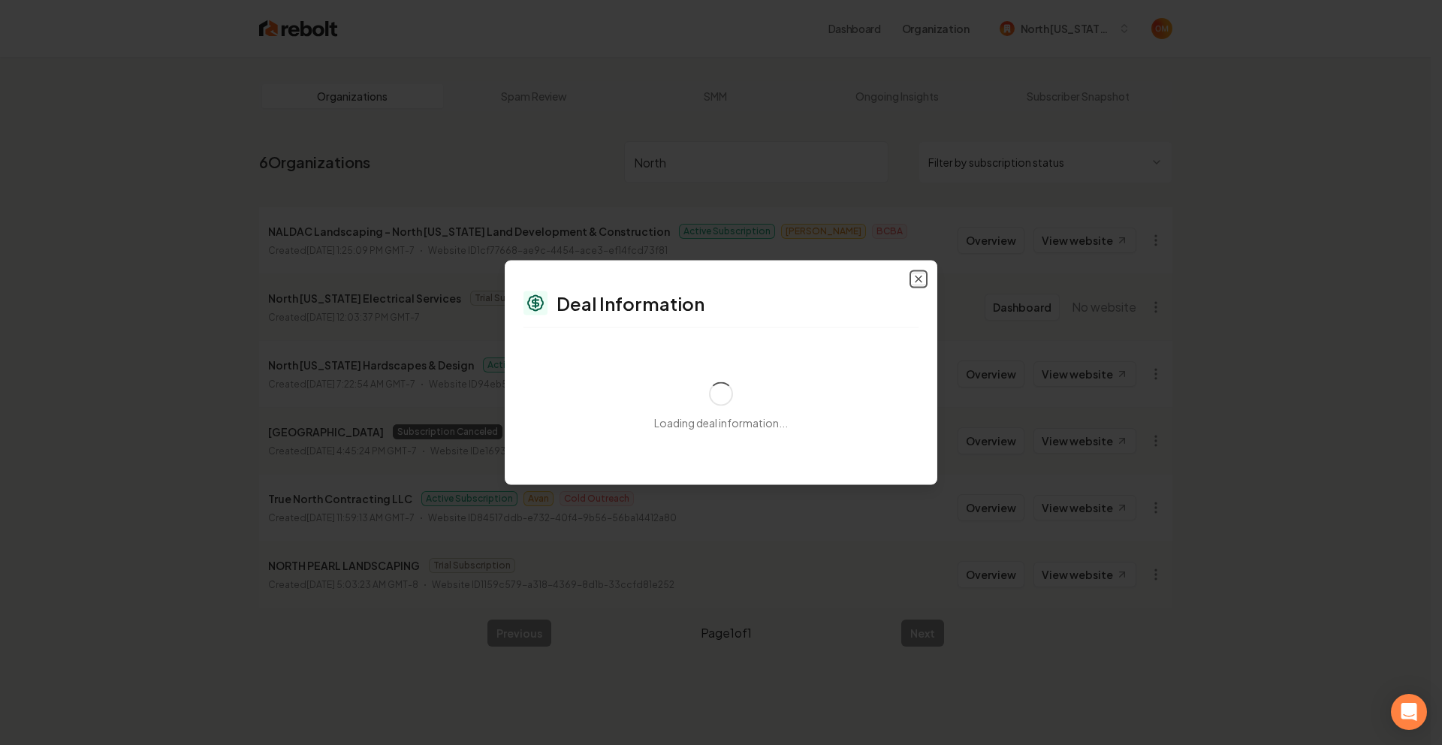
select select "**********"
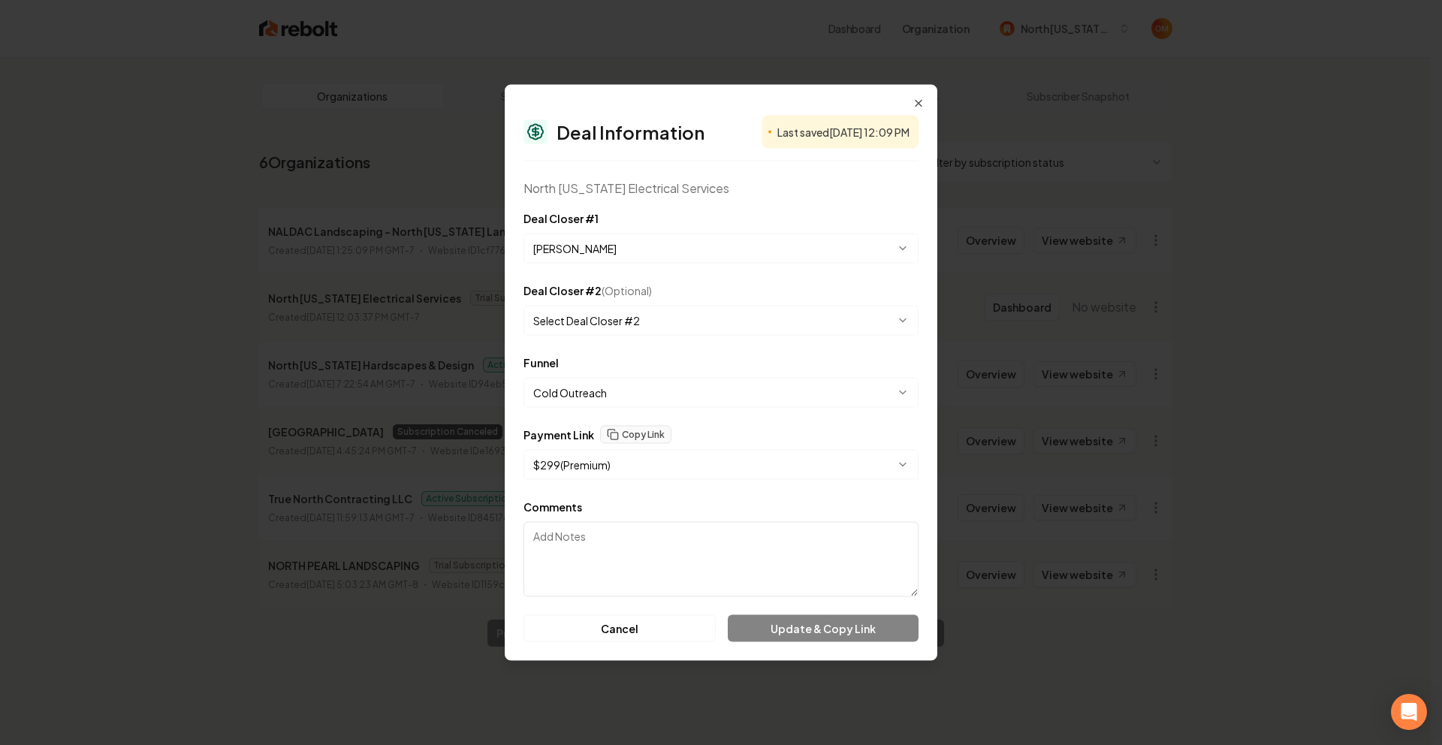
drag, startPoint x: 911, startPoint y: 102, endPoint x: 930, endPoint y: 97, distance: 20.2
click at [911, 102] on div "**********" at bounding box center [721, 373] width 432 height 576
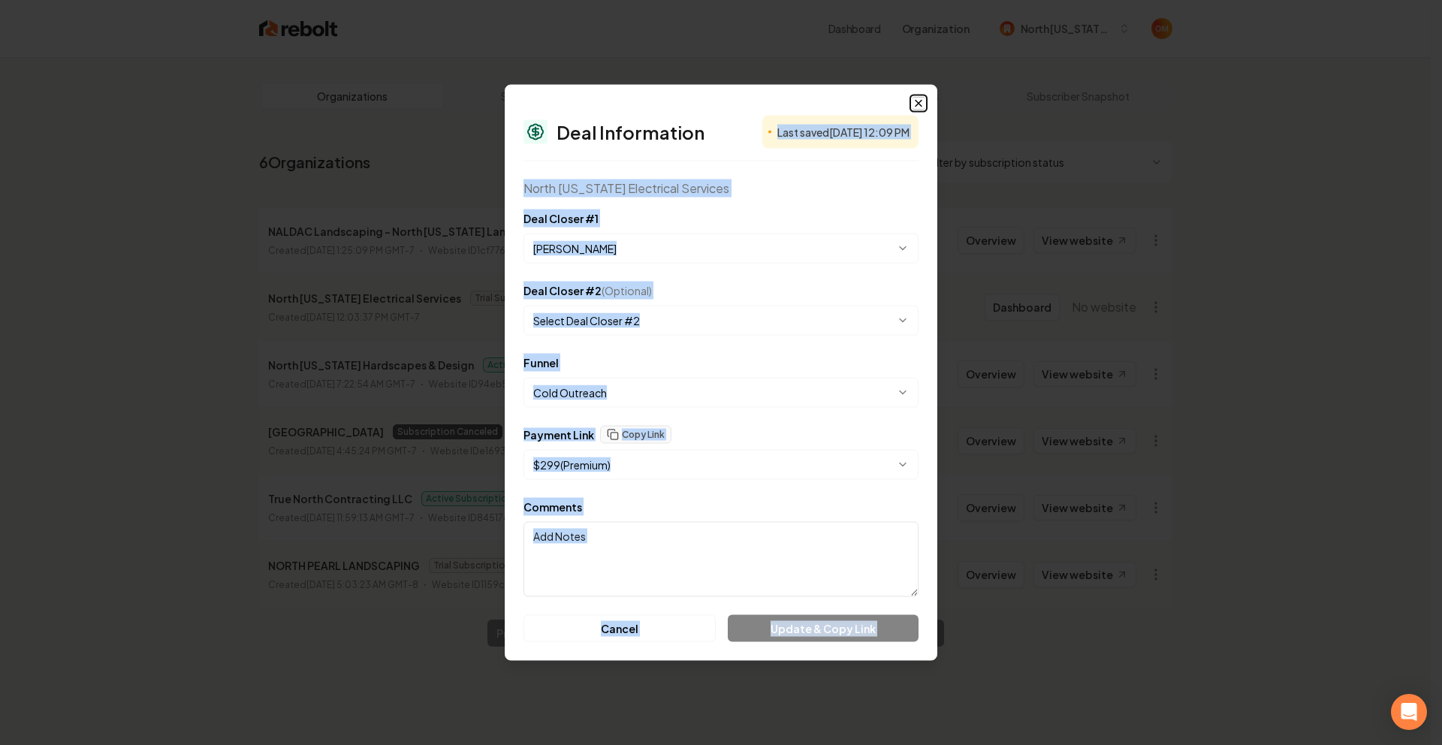
click at [914, 104] on icon "button" at bounding box center [918, 104] width 12 height 12
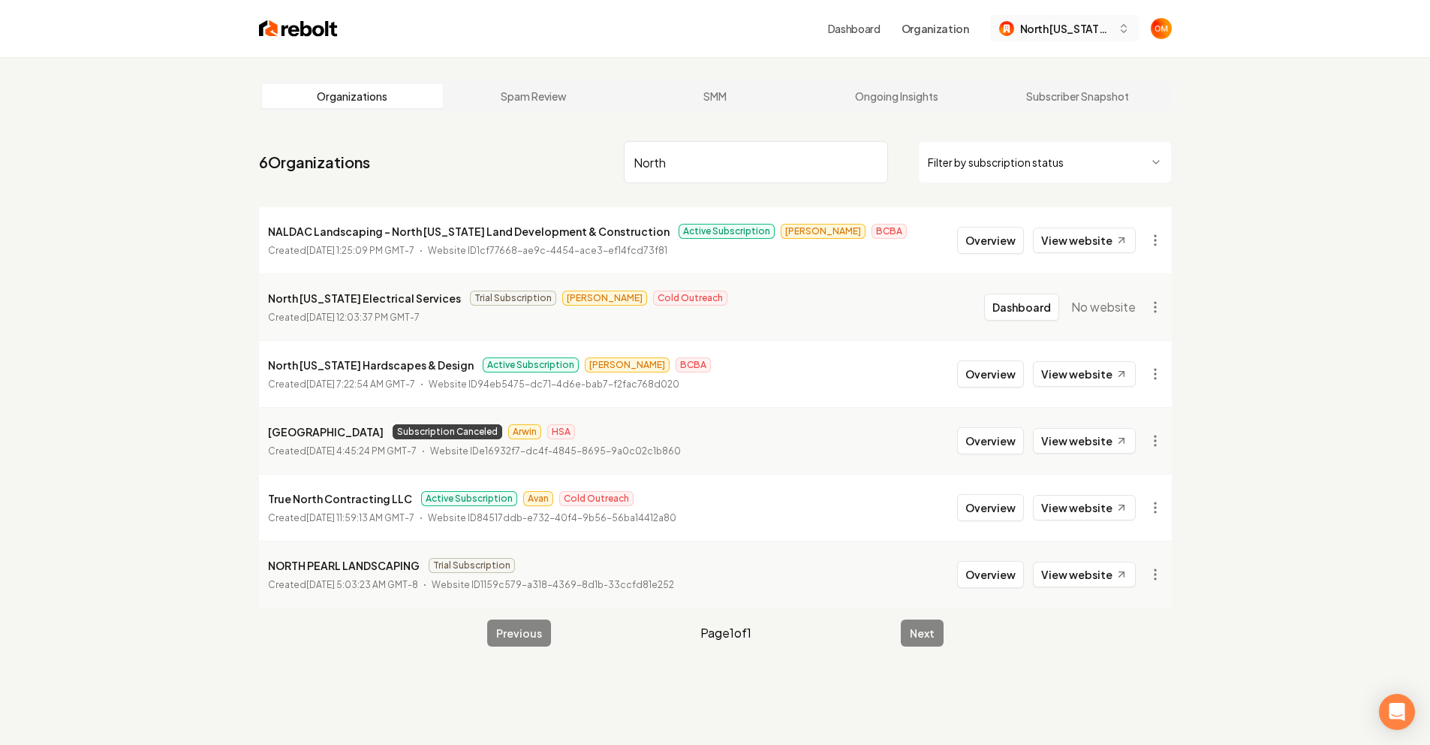
click at [1041, 34] on span "North [US_STATE] Electrical Services" at bounding box center [1066, 29] width 92 height 16
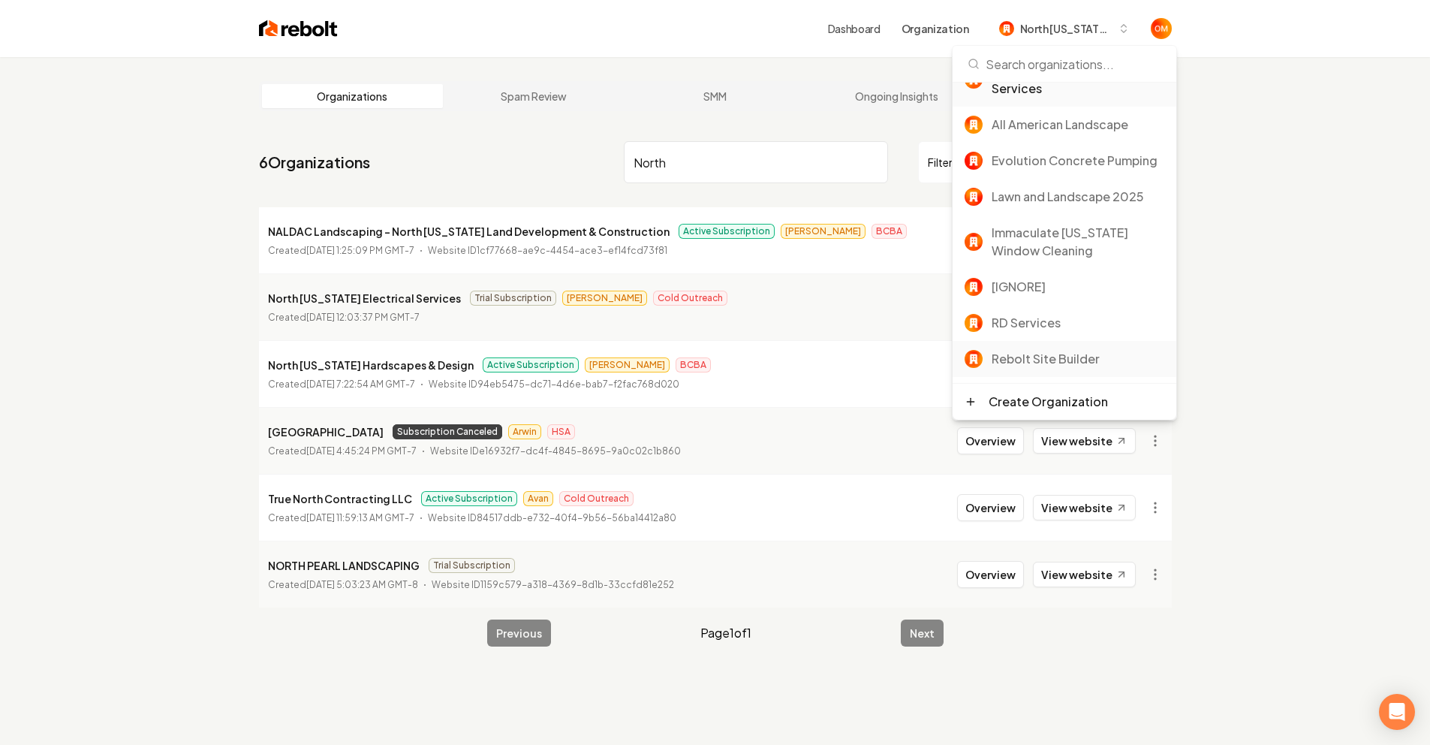
scroll to position [126, 0]
click at [1064, 351] on div "Rebolt Site Builder" at bounding box center [1078, 359] width 173 height 18
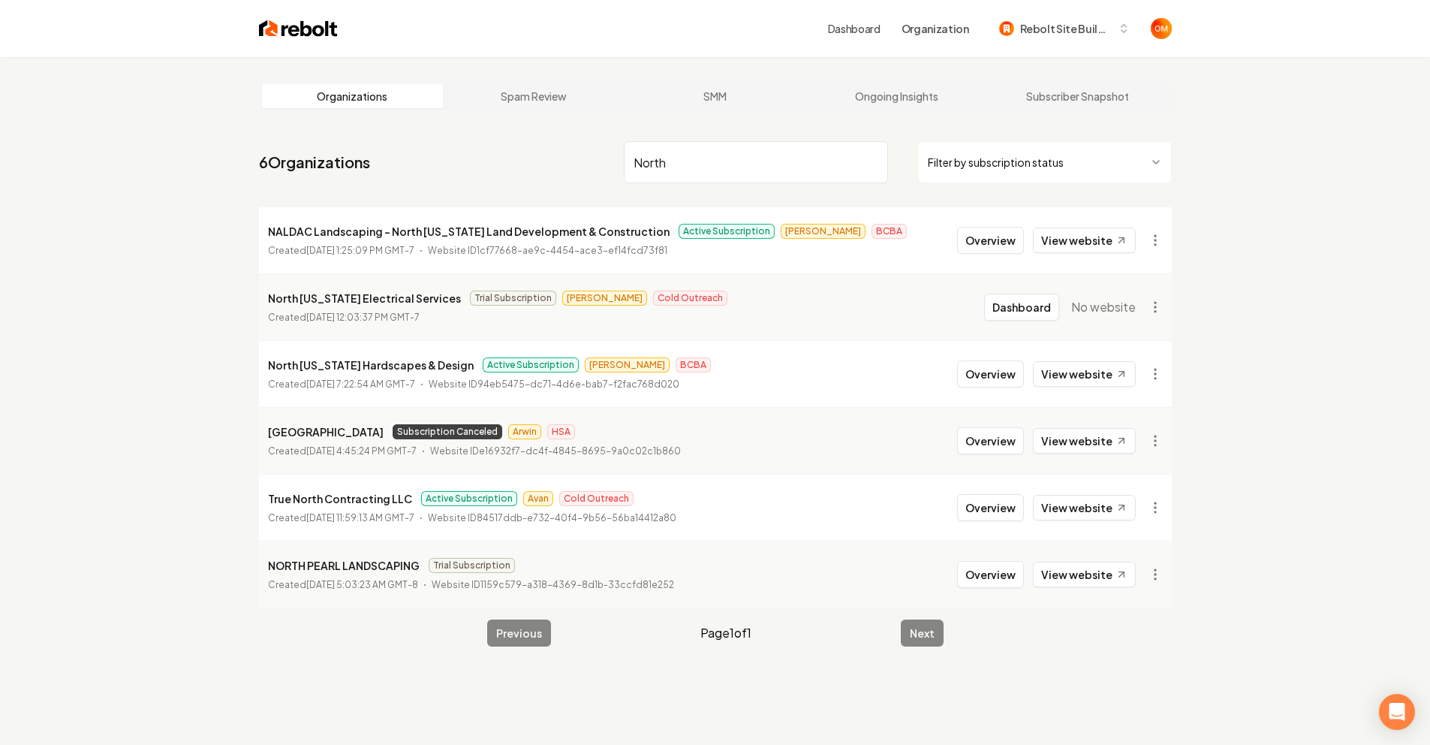
click at [871, 159] on input "North" at bounding box center [756, 162] width 264 height 42
click at [797, 171] on input "search" at bounding box center [756, 162] width 264 height 42
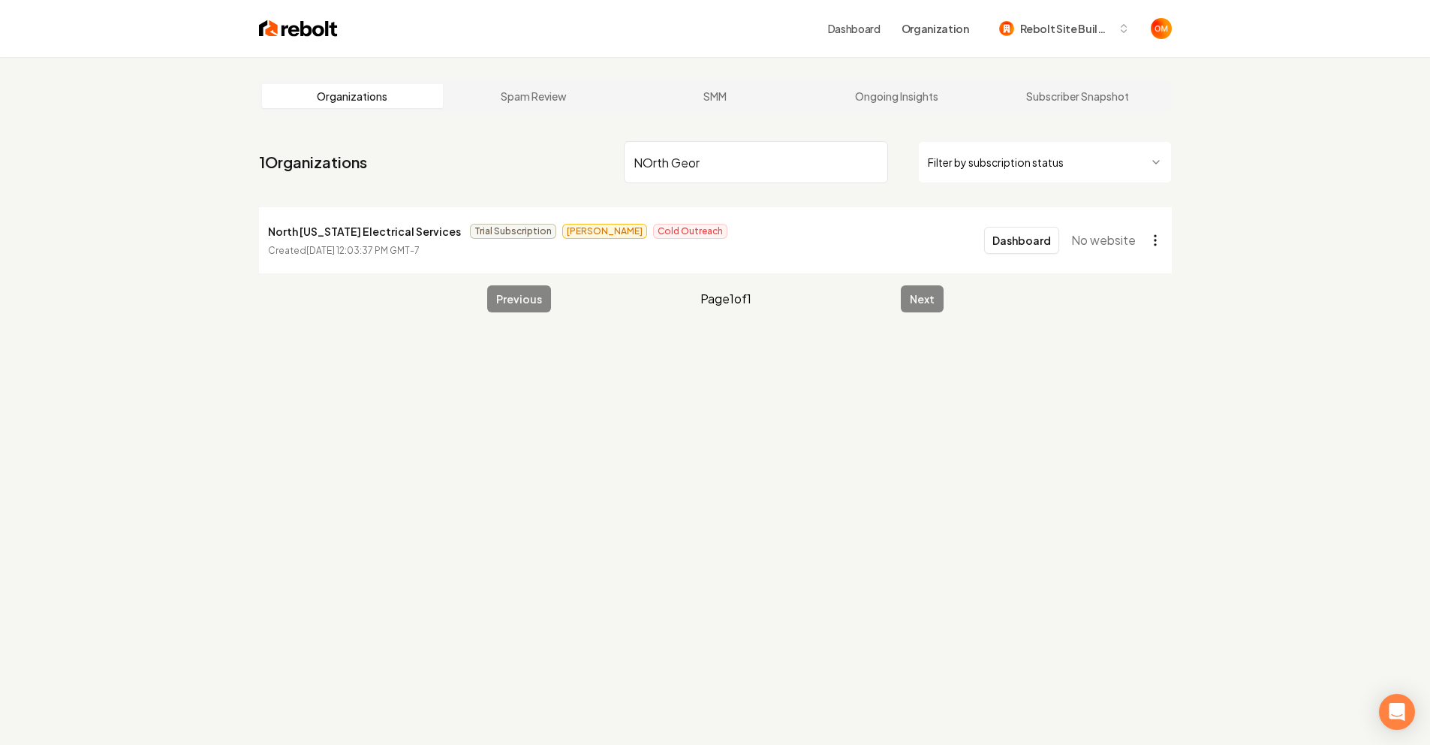
type input "NOrth Geor"
click at [1160, 241] on html "Dashboard Organization Rebolt Site Builder Organizations Spam Review SMM Ongoin…" at bounding box center [715, 372] width 1430 height 745
click at [1138, 296] on div "Get Payment Link" at bounding box center [1118, 298] width 95 height 24
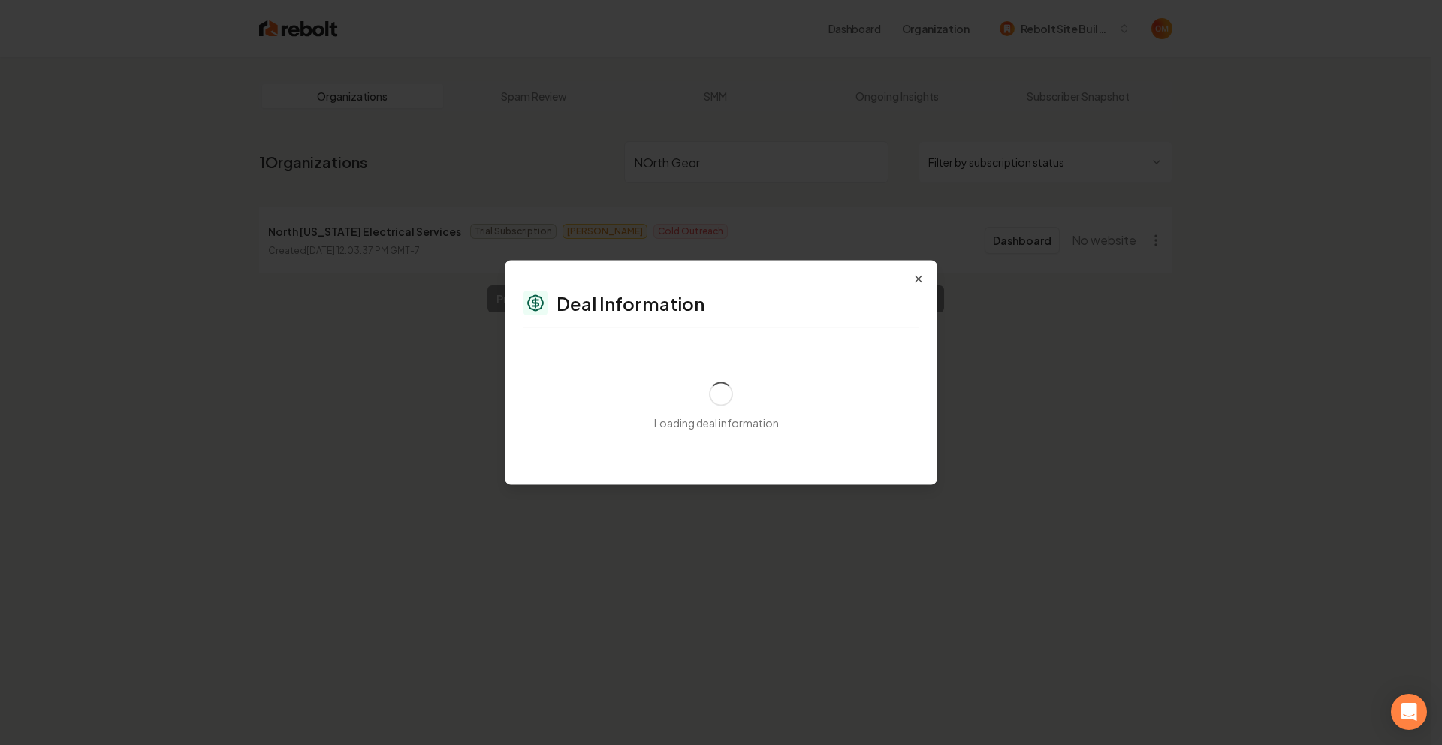
select select "**********"
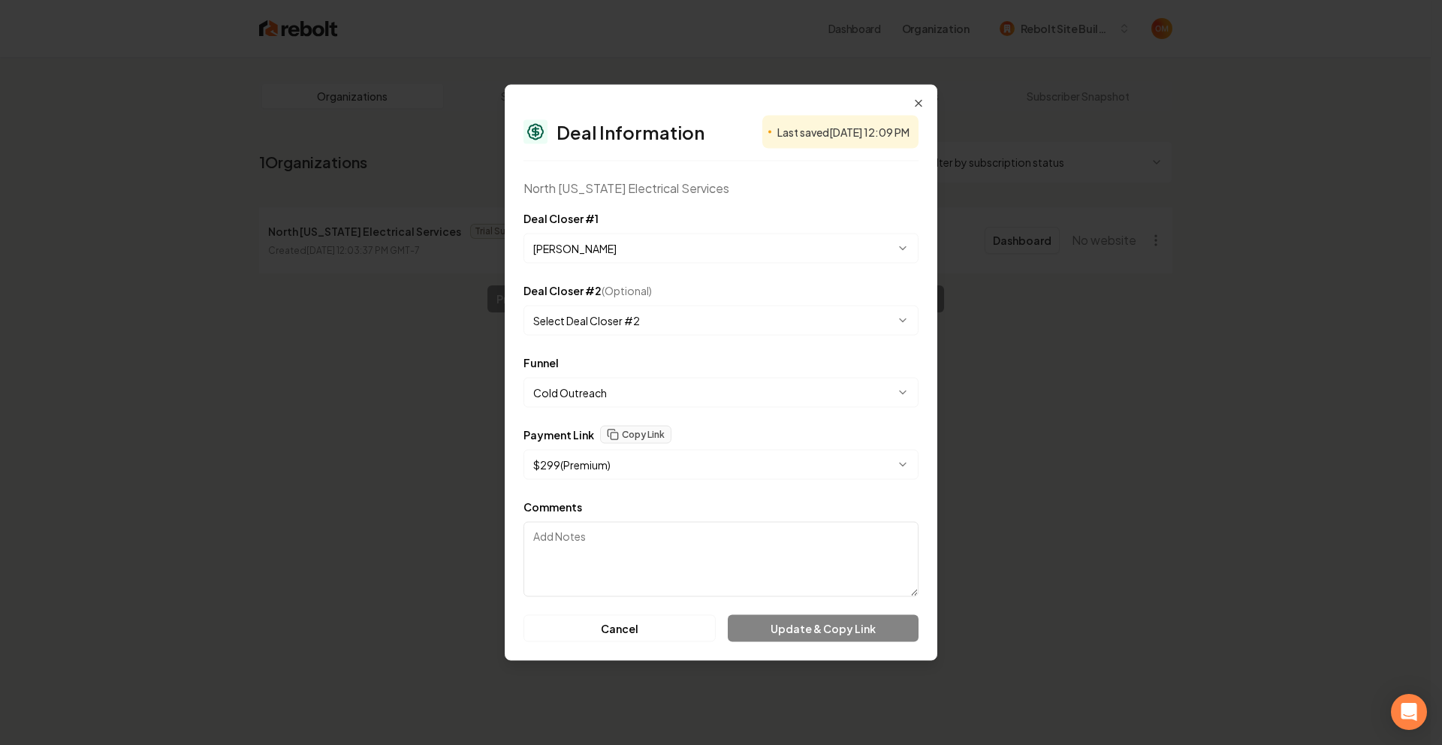
click at [624, 339] on form "**********" at bounding box center [720, 425] width 395 height 432
click at [630, 315] on body "**********" at bounding box center [715, 372] width 1430 height 745
click at [648, 198] on body "**********" at bounding box center [715, 372] width 1430 height 745
click at [744, 419] on form "**********" at bounding box center [720, 425] width 395 height 432
click at [652, 427] on button "Copy Link" at bounding box center [635, 435] width 71 height 18
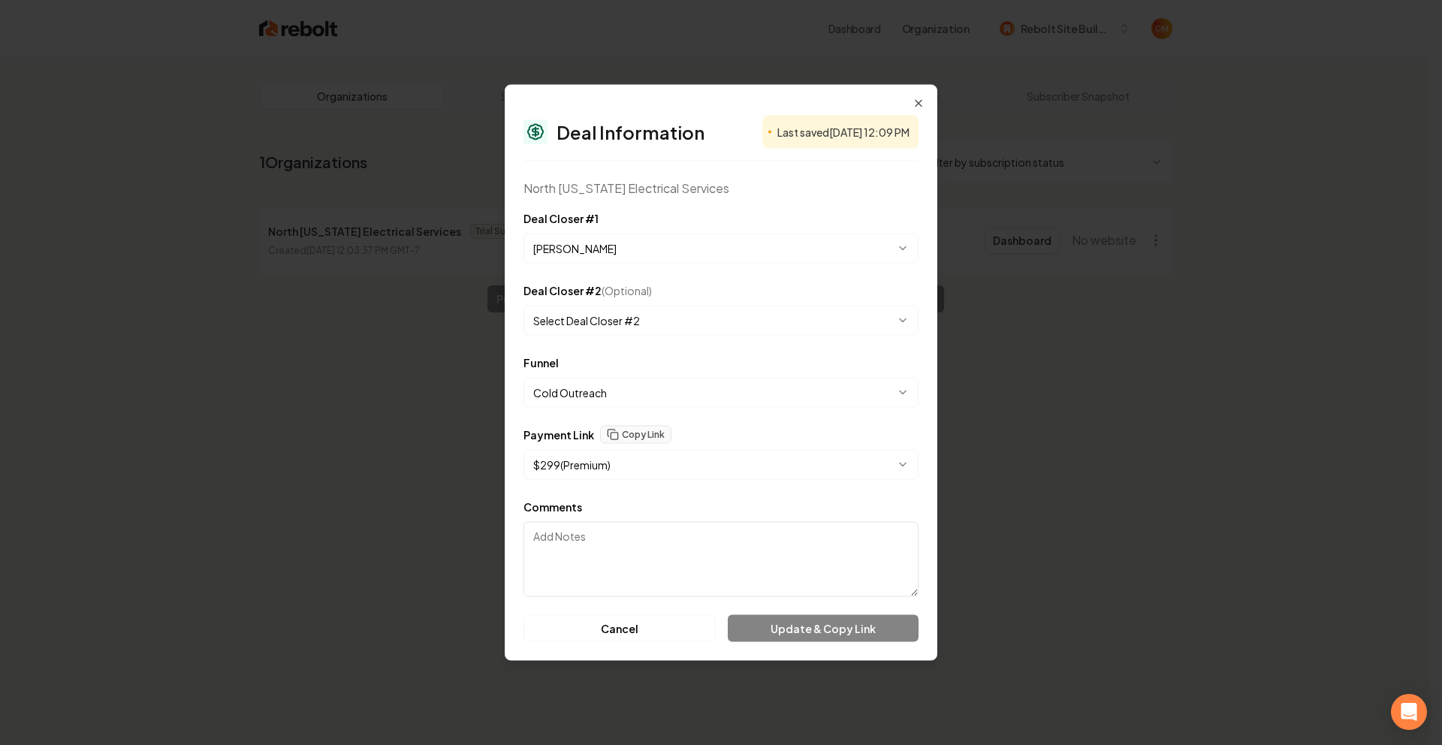
click at [606, 473] on body "**********" at bounding box center [715, 372] width 1430 height 745
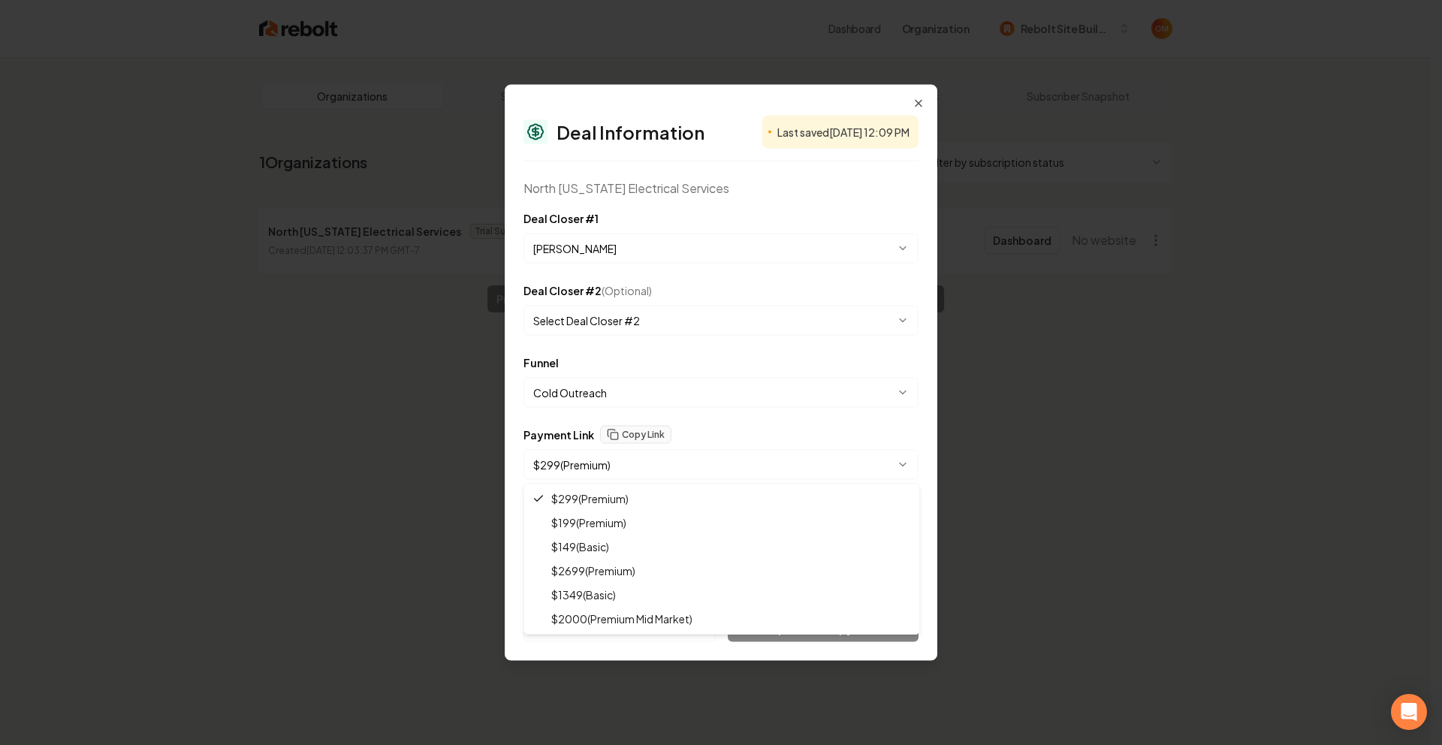
select select "**********"
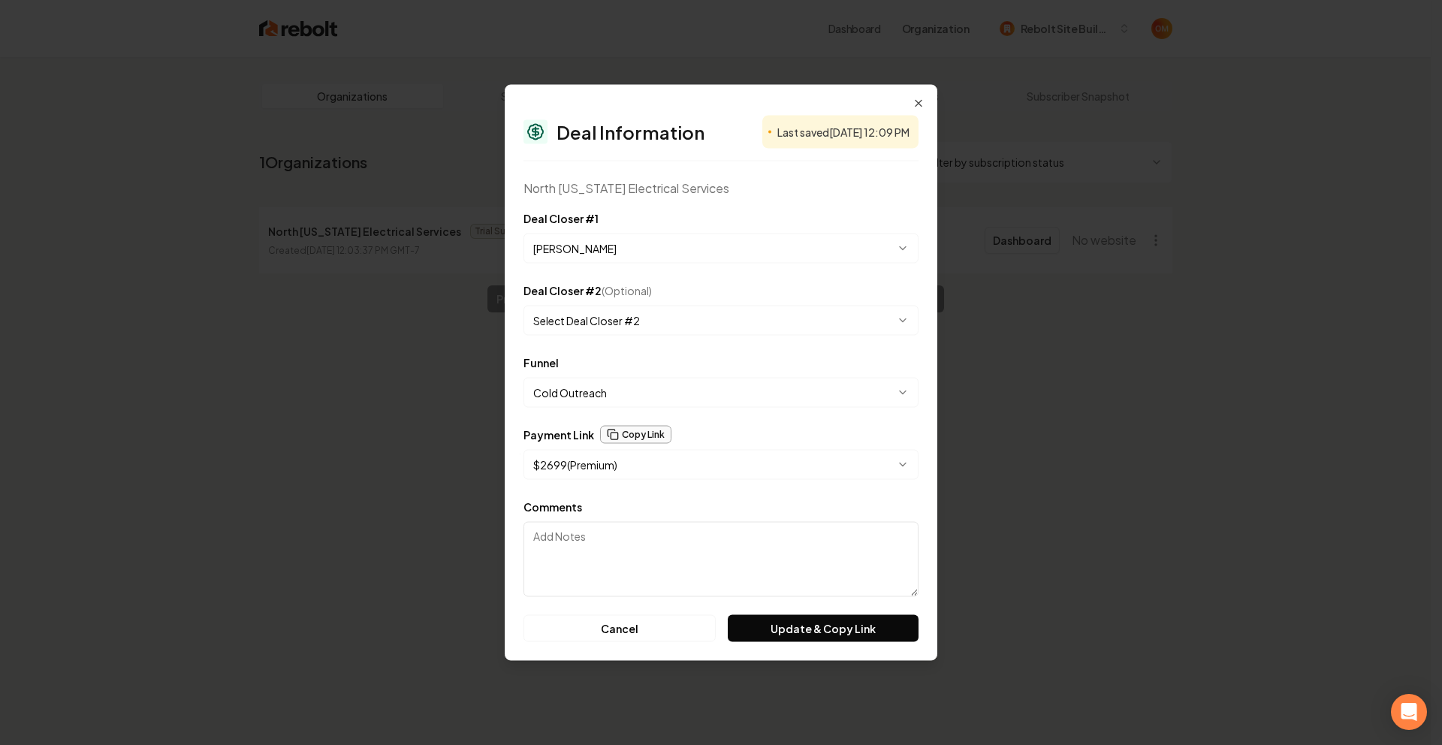
click at [613, 434] on icon "button" at bounding box center [613, 435] width 12 height 12
